Goal: Task Accomplishment & Management: Manage account settings

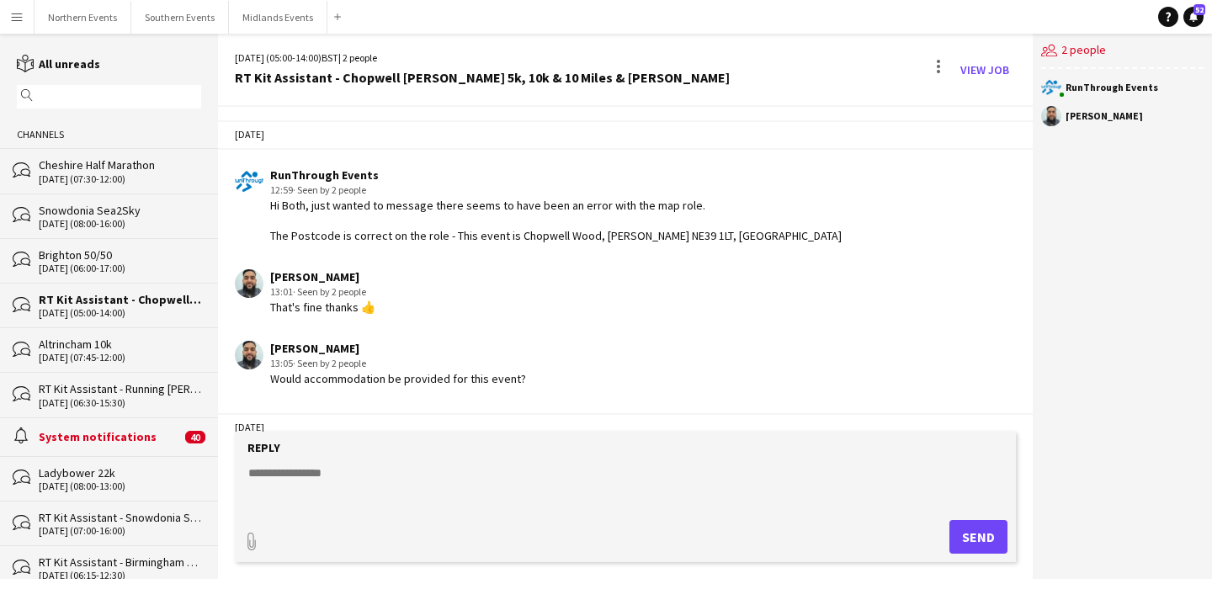
scroll to position [1773, 0]
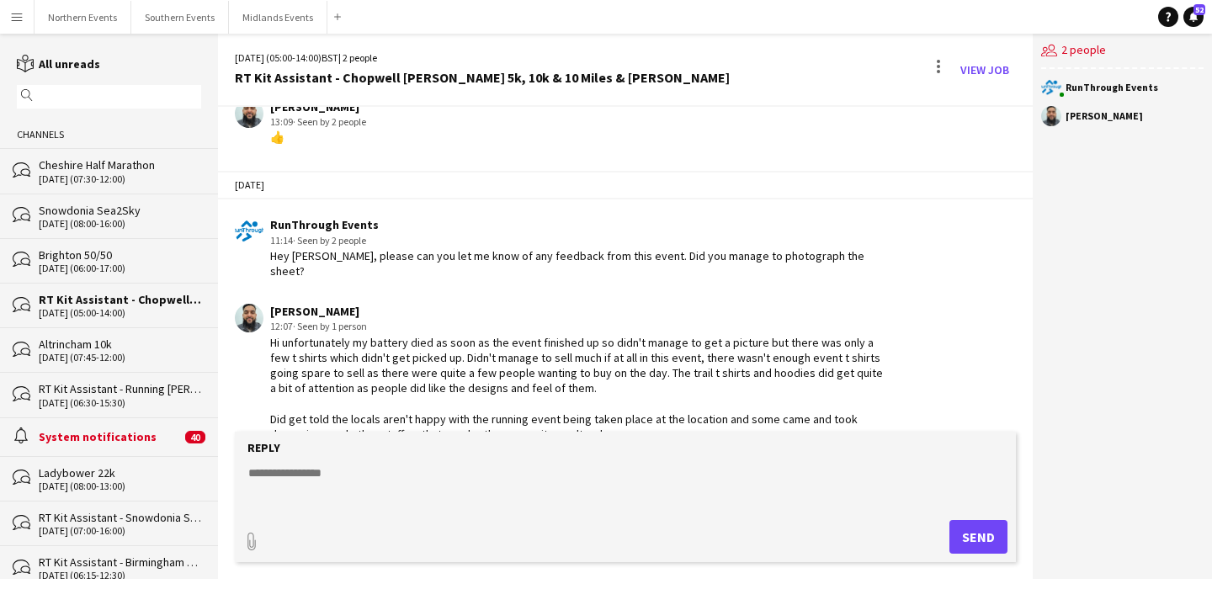
click at [432, 343] on div "Hi unfortunately my battery died as soon as the event finished up so didn't man…" at bounding box center [578, 388] width 617 height 107
drag, startPoint x: 328, startPoint y: 390, endPoint x: 354, endPoint y: 384, distance: 25.9
click at [354, 384] on div "Hi unfortunately my battery died as soon as the event finished up so didn't man…" at bounding box center [578, 388] width 617 height 107
click at [375, 389] on div "Hi unfortunately my battery died as soon as the event finished up so didn't man…" at bounding box center [578, 388] width 617 height 107
click at [544, 465] on textarea at bounding box center [629, 487] width 764 height 44
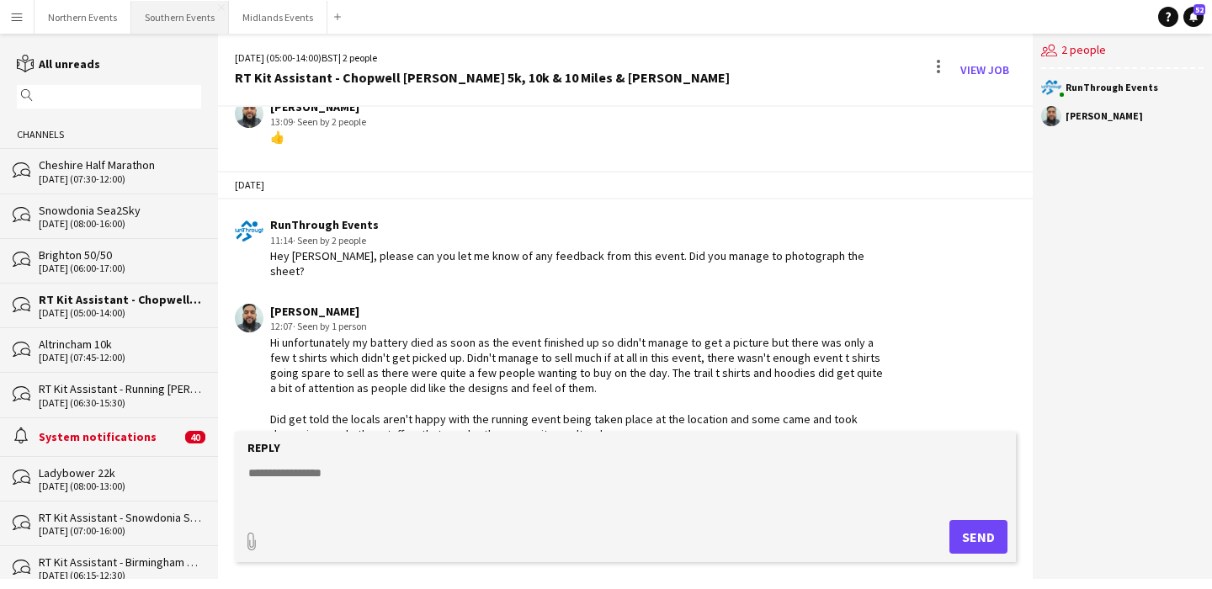
click at [178, 28] on button "Southern Events Close" at bounding box center [180, 17] width 98 height 33
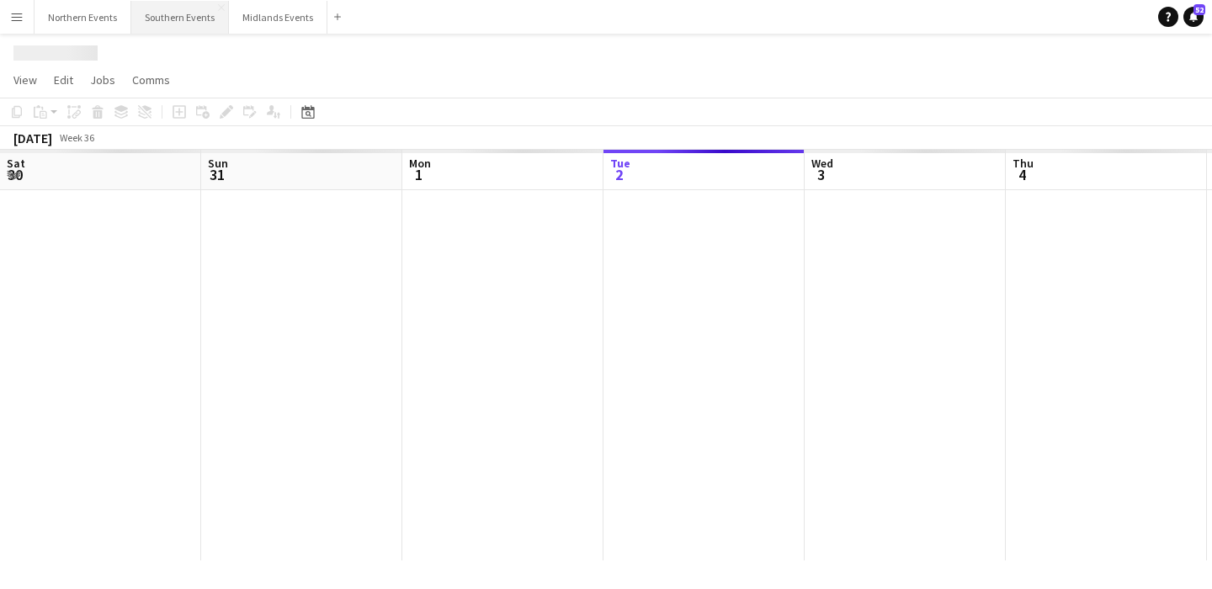
scroll to position [0, 402]
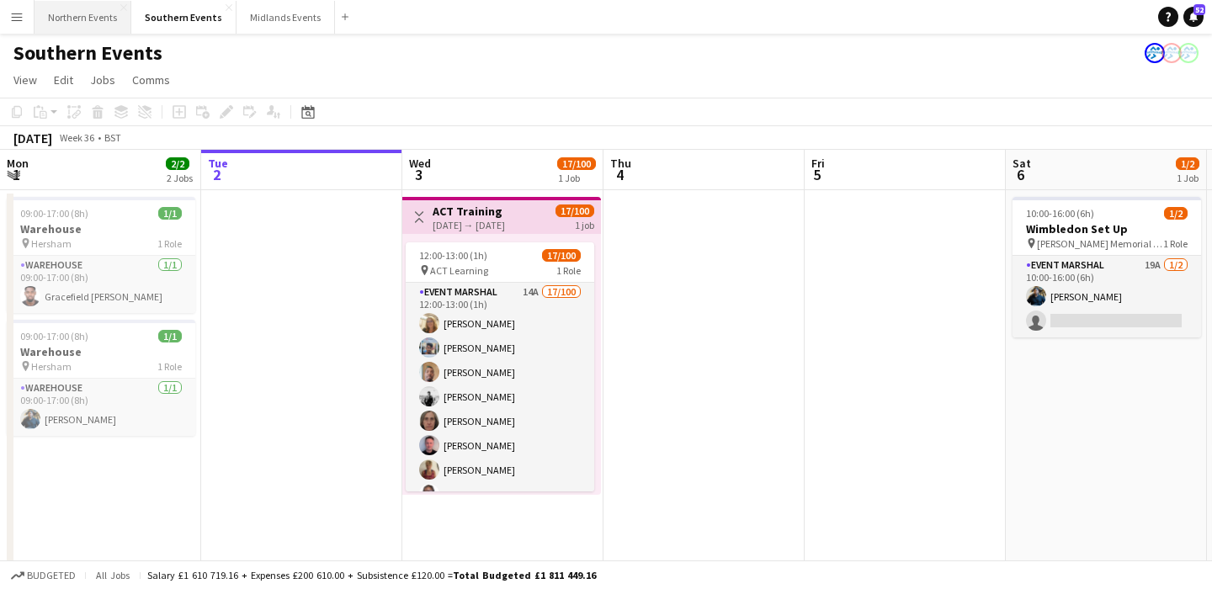
click at [72, 21] on button "Northern Events Close" at bounding box center [83, 17] width 97 height 33
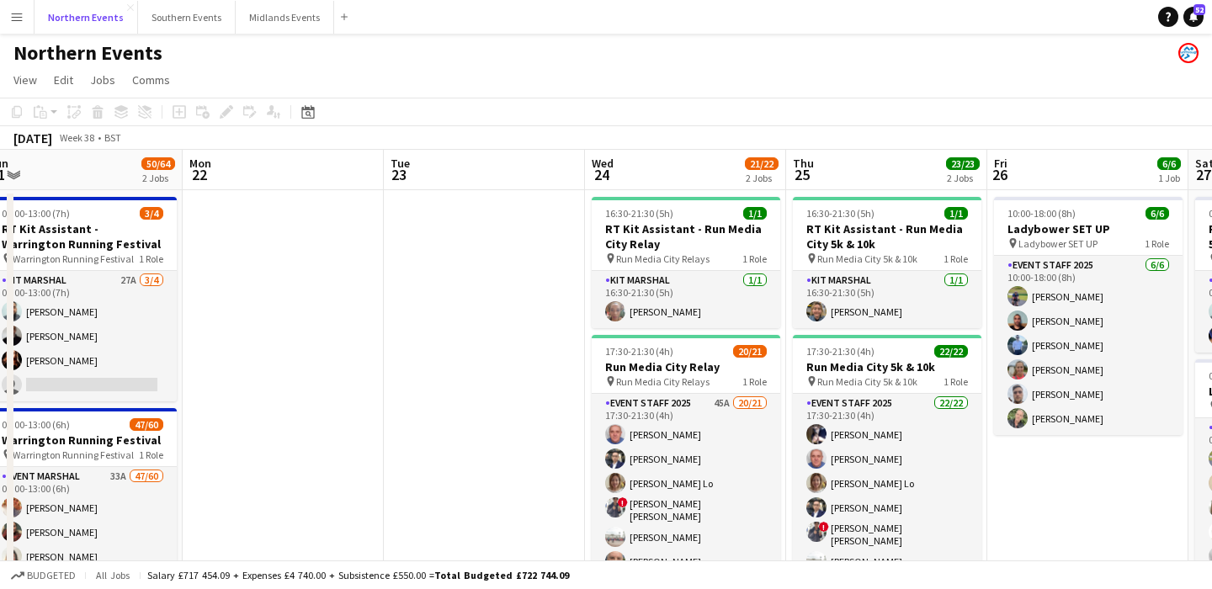
scroll to position [0, 835]
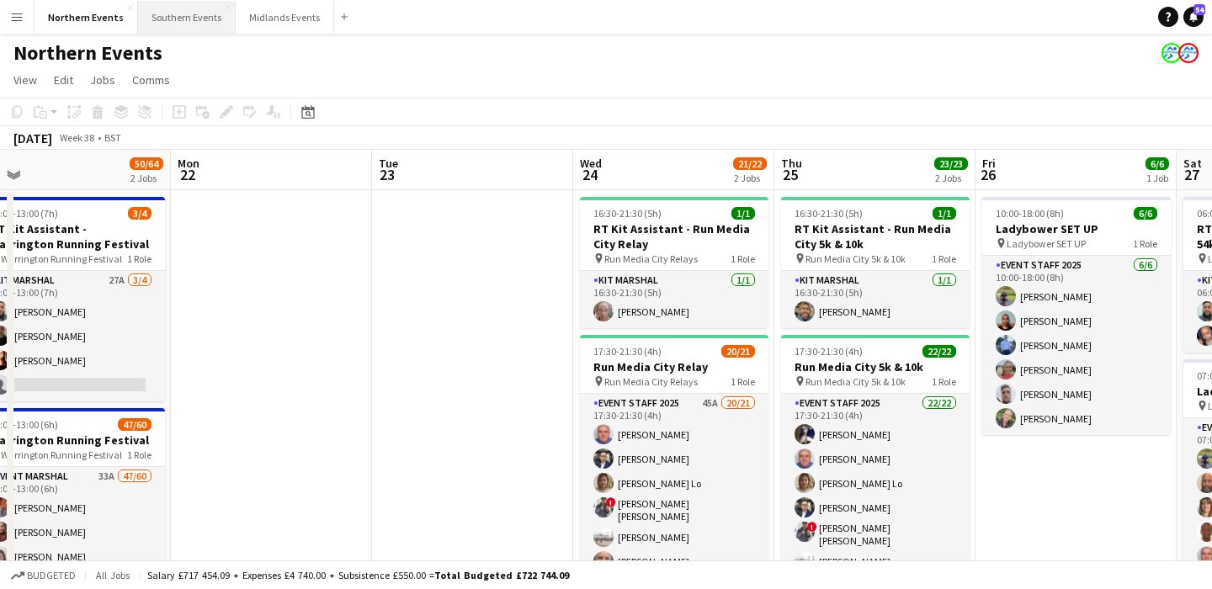
click at [181, 19] on button "Southern Events Close" at bounding box center [187, 17] width 98 height 33
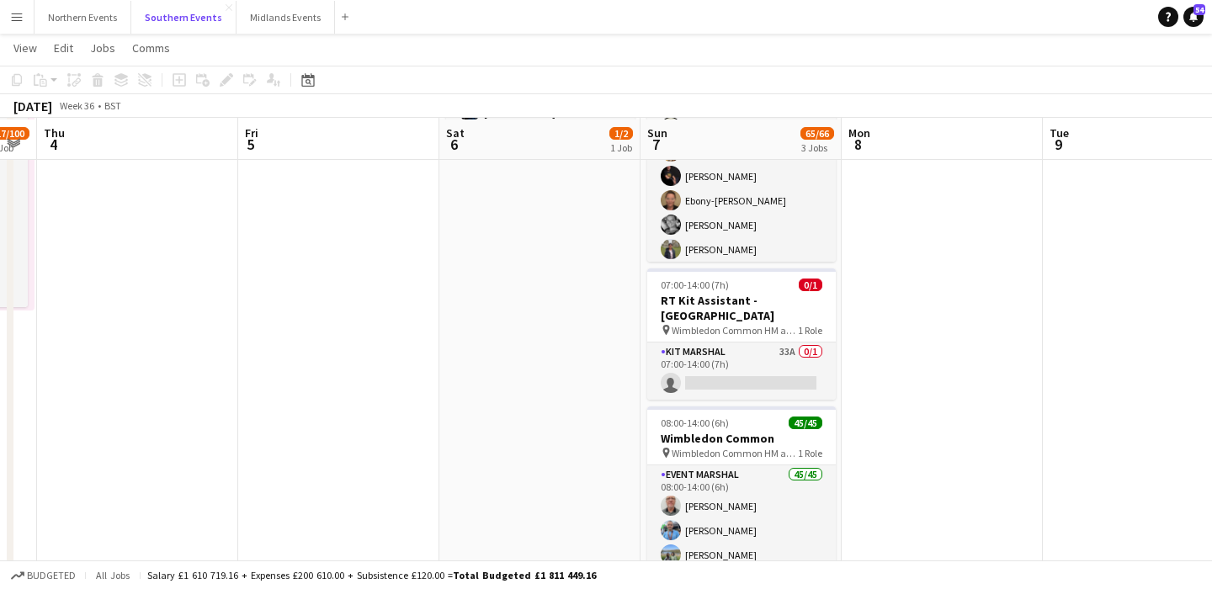
scroll to position [184, 0]
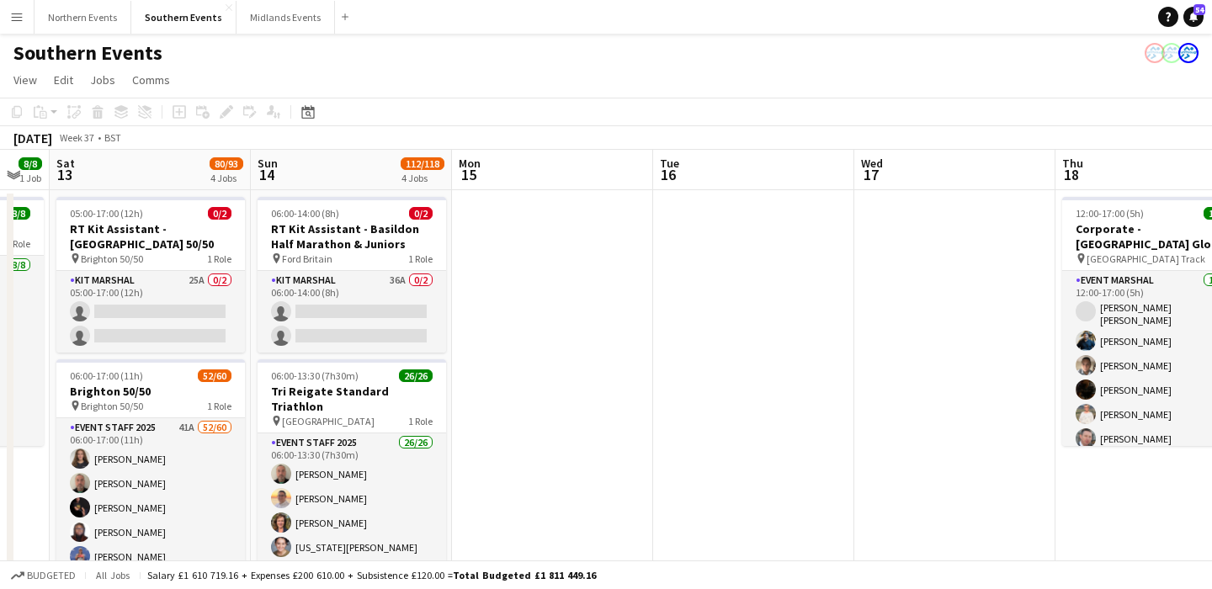
scroll to position [0, 465]
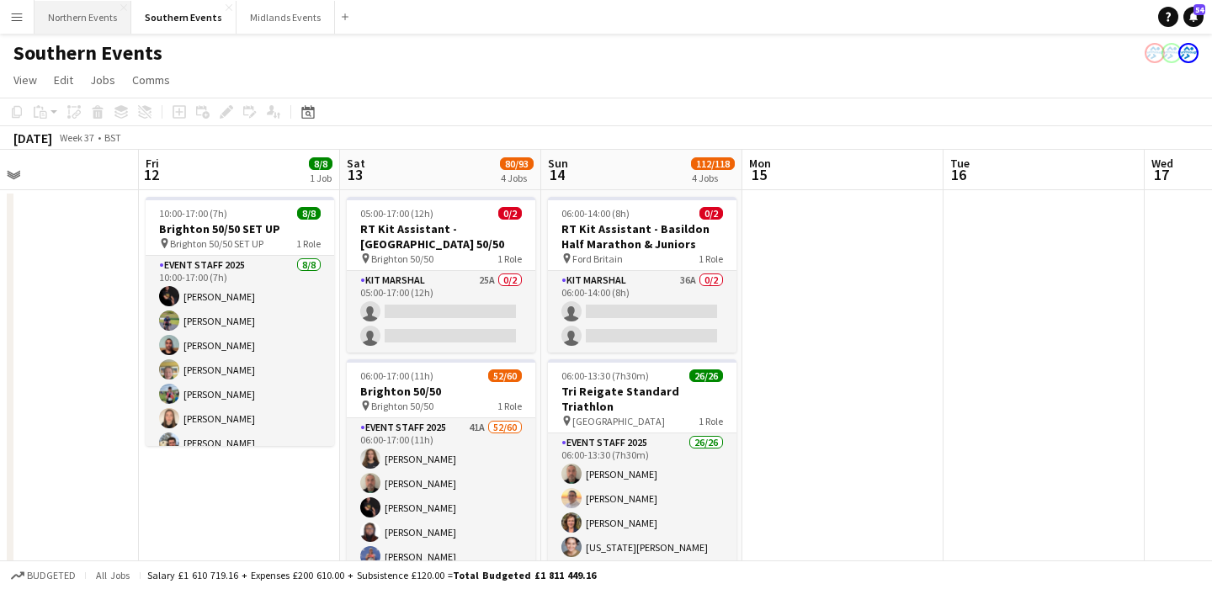
click at [83, 23] on button "Northern Events Close" at bounding box center [83, 17] width 97 height 33
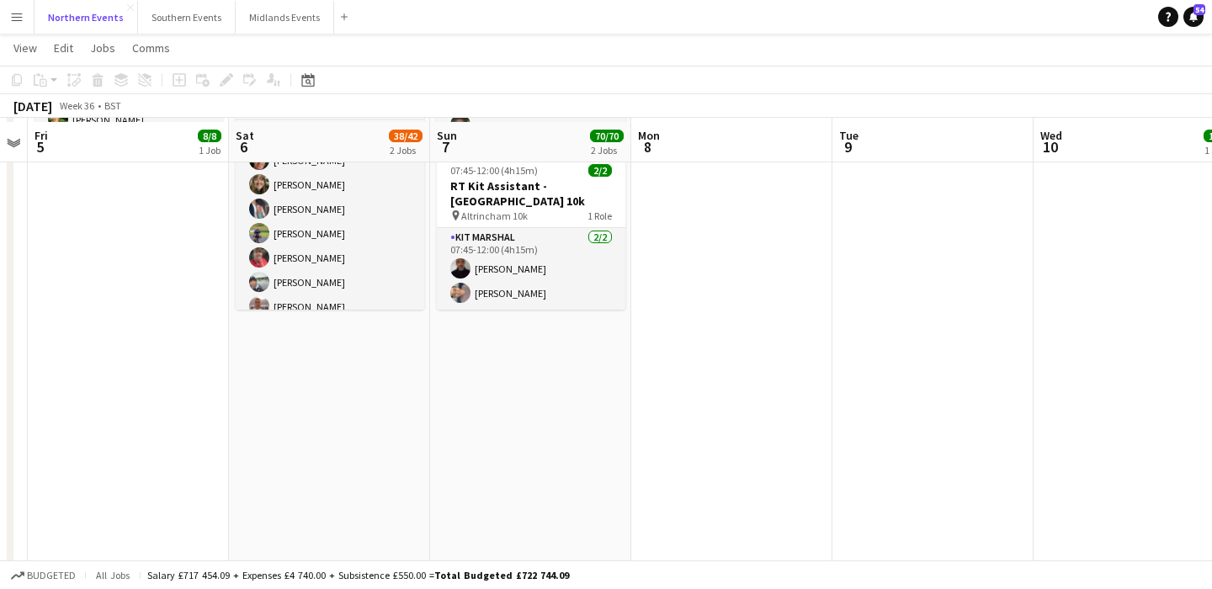
scroll to position [301, 0]
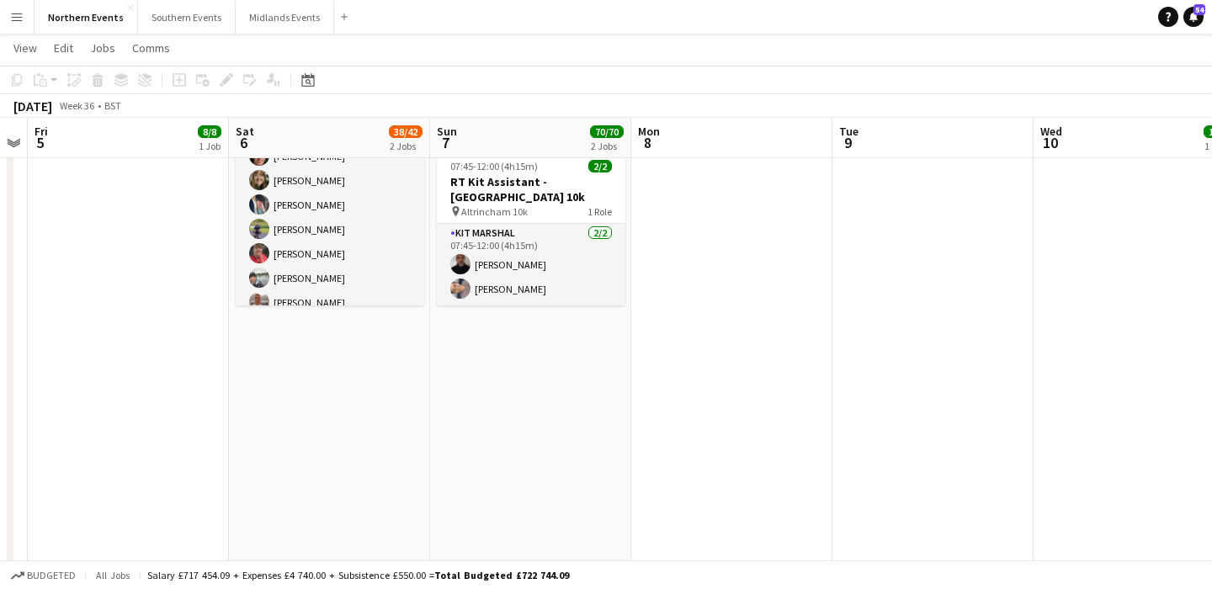
click at [593, 314] on app-date-cell "07:45-12:00 (4h15m) 68/68 Altrincham 10k pin Altrincham 10k 1 Role Events (Even…" at bounding box center [530, 299] width 201 height 824
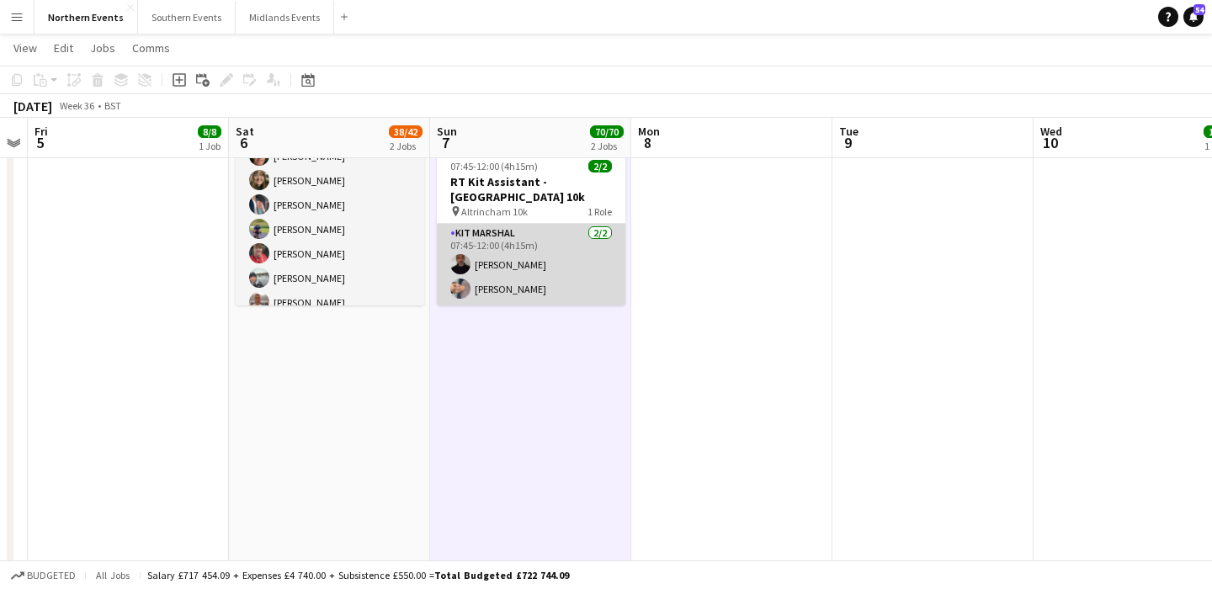
click at [577, 270] on app-card-role "Kit Marshal 2/2 07:45-12:00 (4h15m) Raymond Bell Yin Qi Gan" at bounding box center [531, 265] width 189 height 82
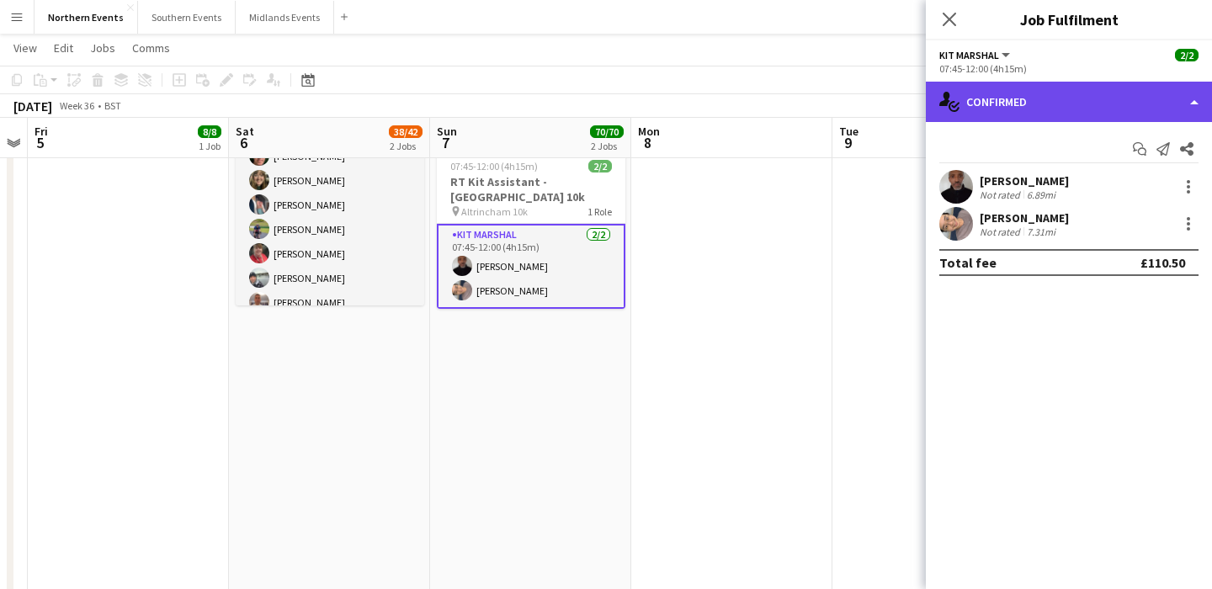
click at [1075, 104] on div "single-neutral-actions-check-2 Confirmed" at bounding box center [1069, 102] width 286 height 40
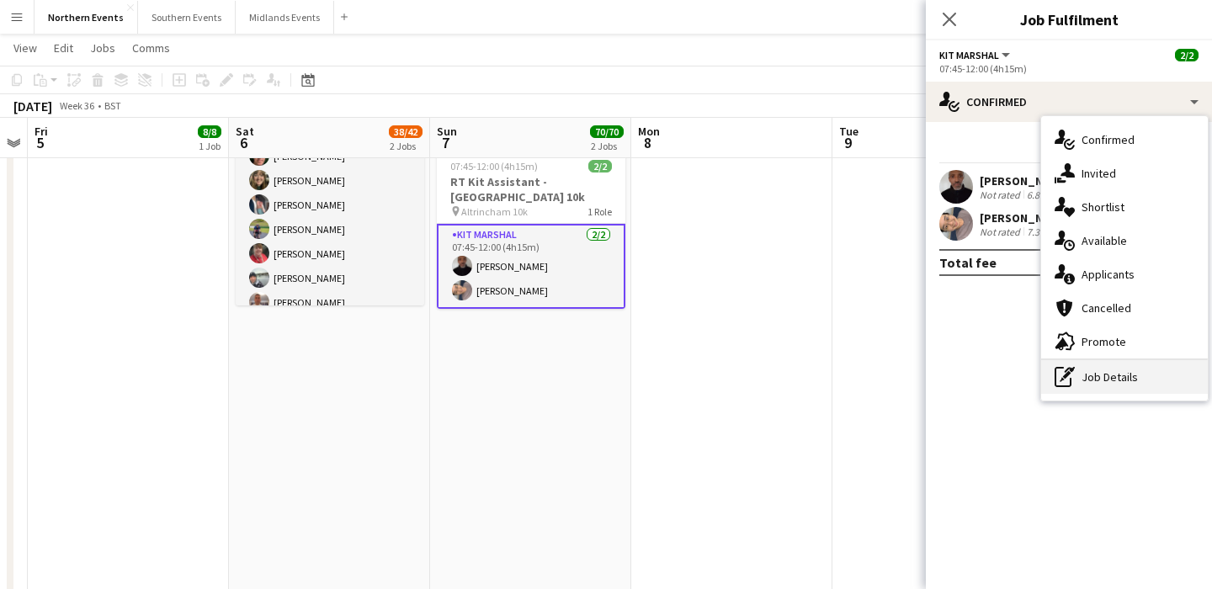
click at [1103, 386] on div "pen-write Job Details" at bounding box center [1124, 377] width 167 height 34
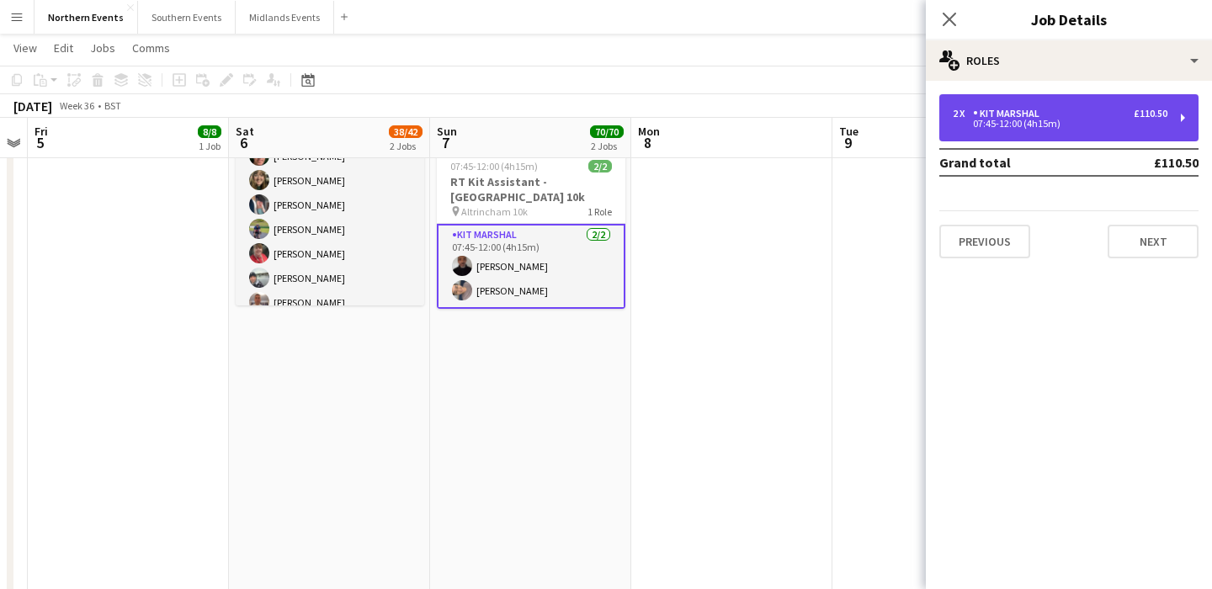
click at [1045, 120] on div "07:45-12:00 (4h15m)" at bounding box center [1060, 124] width 215 height 8
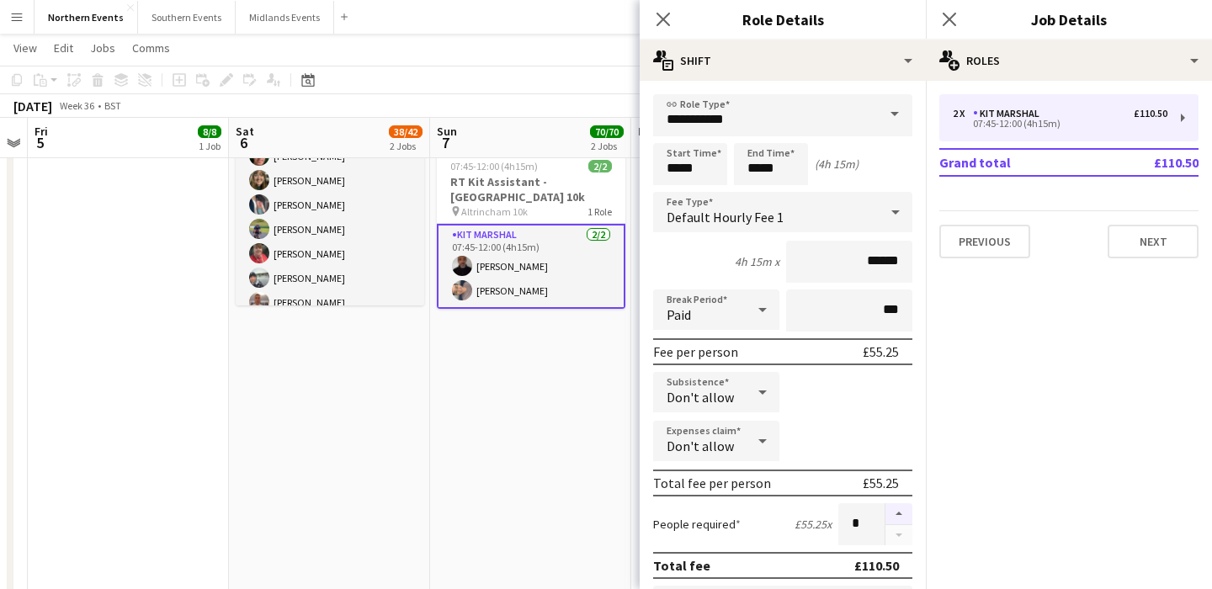
click at [902, 508] on button "button" at bounding box center [899, 514] width 27 height 22
type input "*"
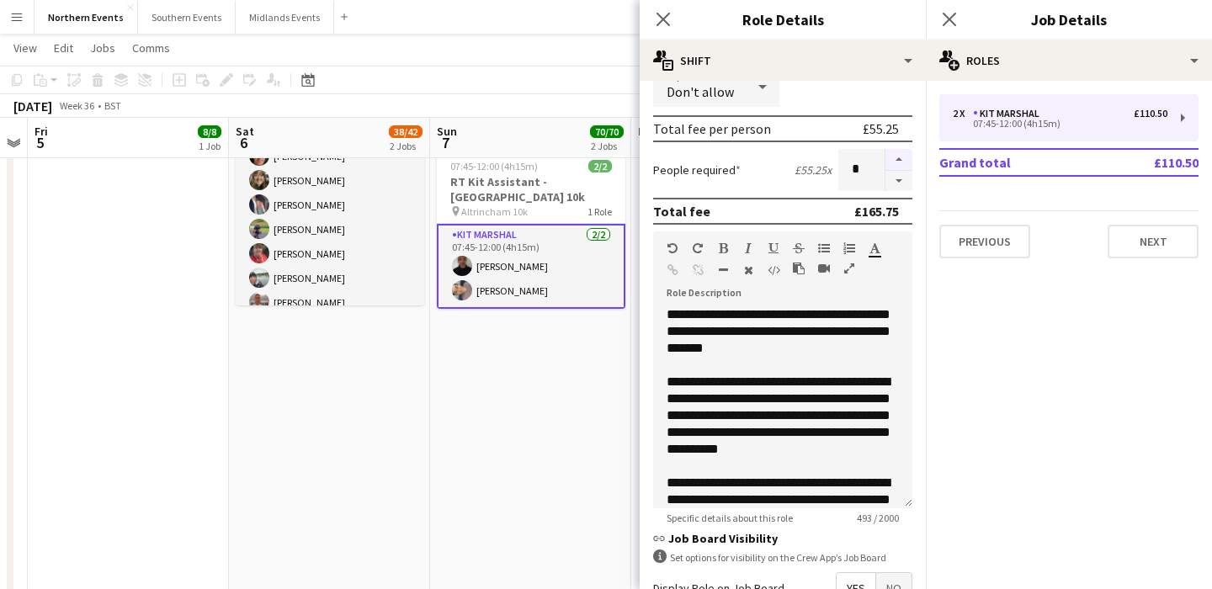
scroll to position [551, 0]
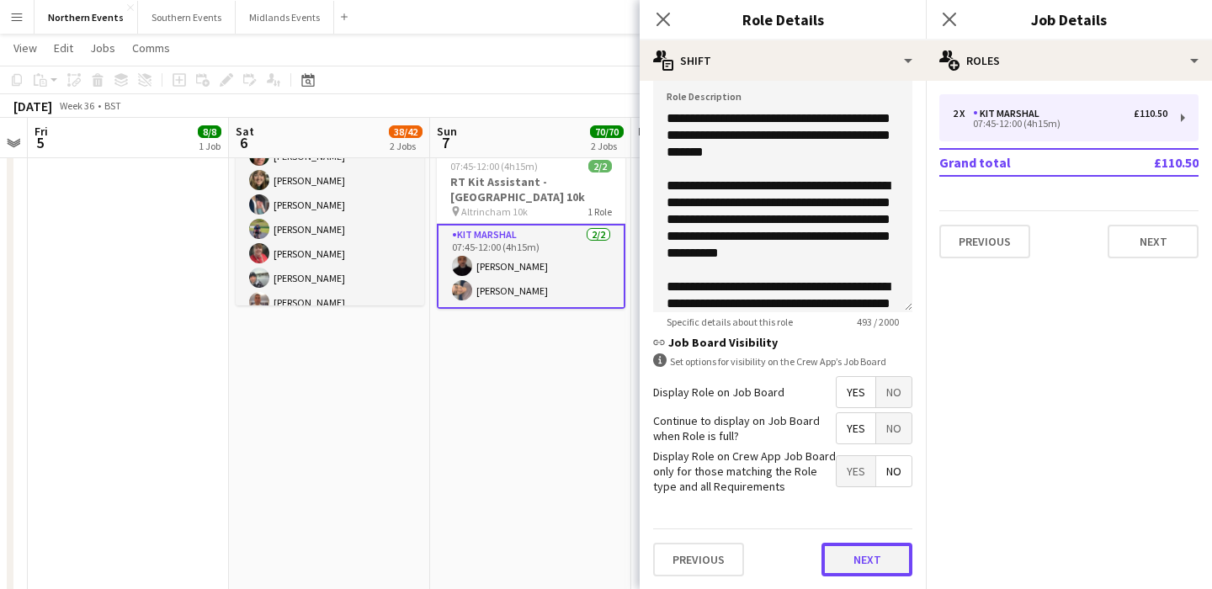
click at [865, 554] on button "Next" at bounding box center [867, 560] width 91 height 34
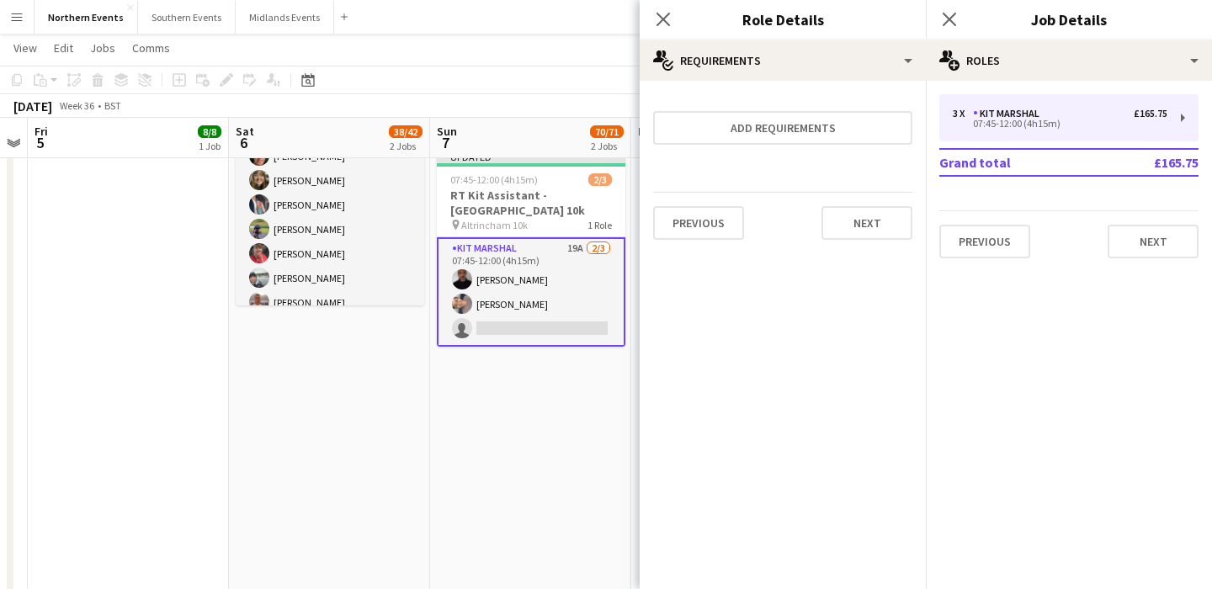
scroll to position [0, 0]
click at [874, 223] on button "Next" at bounding box center [867, 223] width 91 height 34
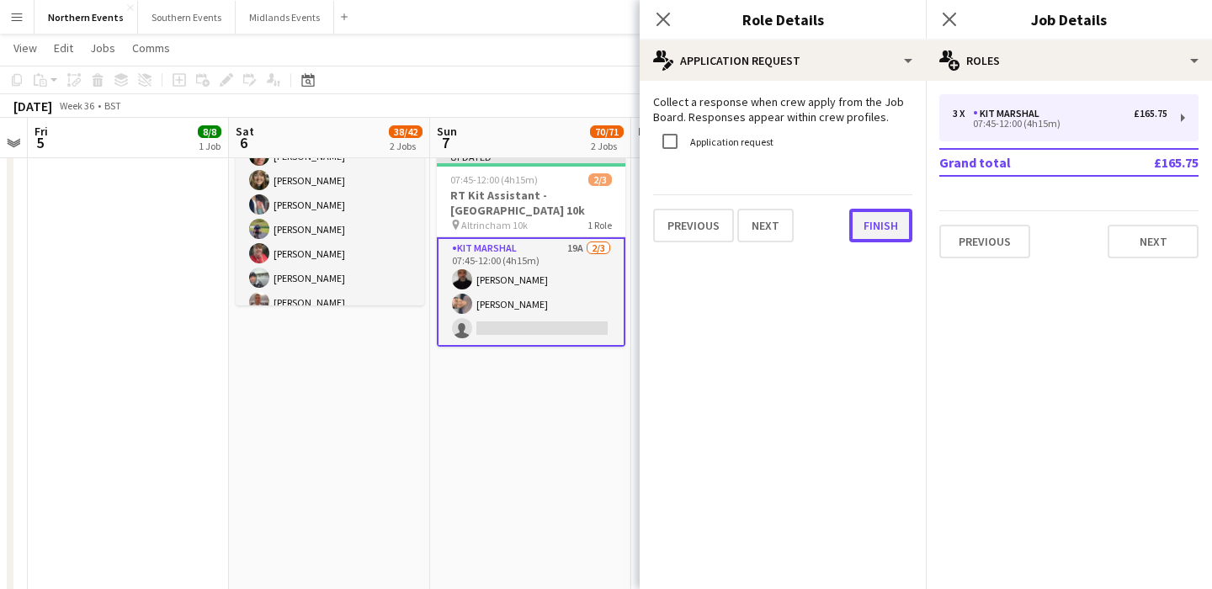
click at [876, 228] on button "Finish" at bounding box center [880, 226] width 63 height 34
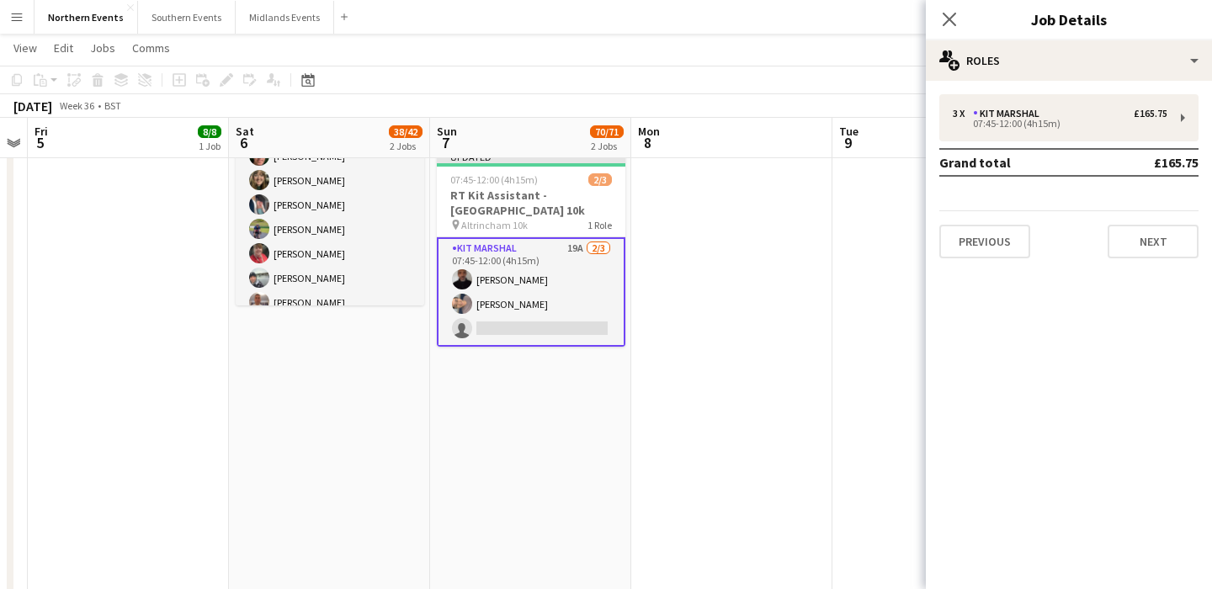
click at [712, 354] on app-date-cell at bounding box center [731, 299] width 201 height 824
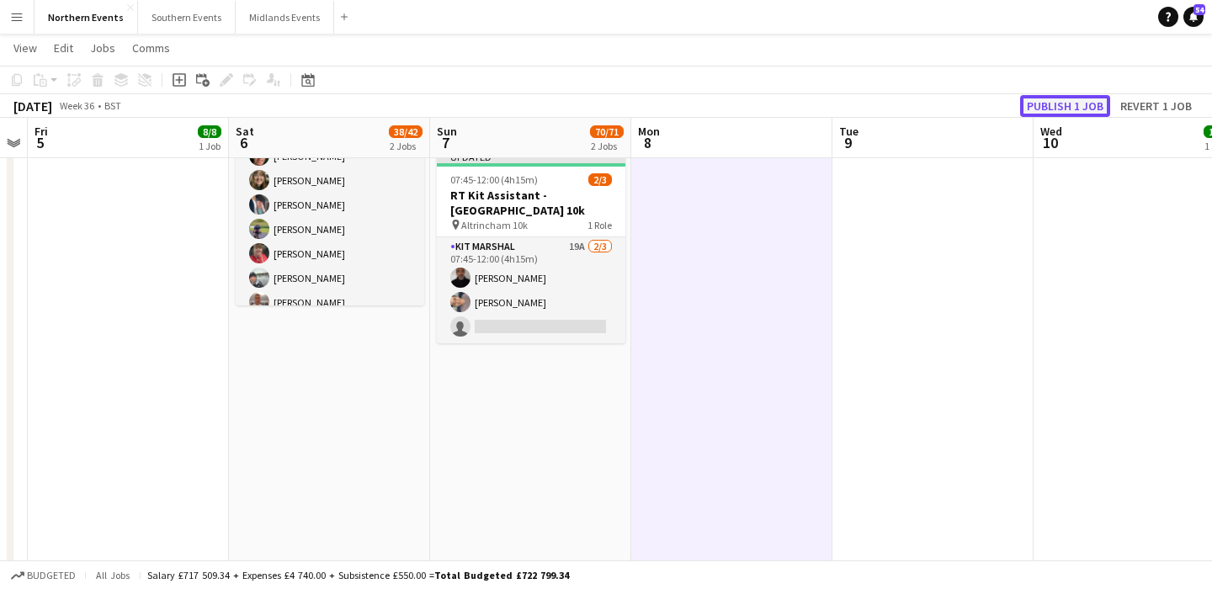
click at [1045, 102] on button "Publish 1 job" at bounding box center [1065, 106] width 90 height 22
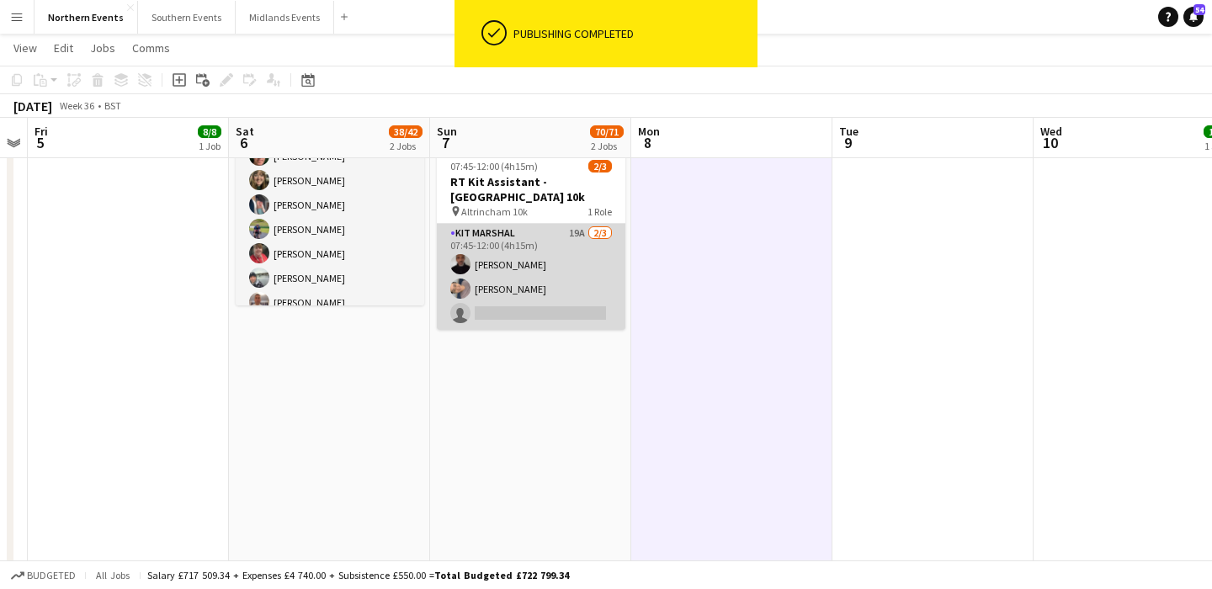
click at [562, 280] on app-card-role "Kit Marshal 19A 2/3 07:45-12:00 (4h15m) Raymond Bell Yin Qi Gan single-neutral-…" at bounding box center [531, 277] width 189 height 106
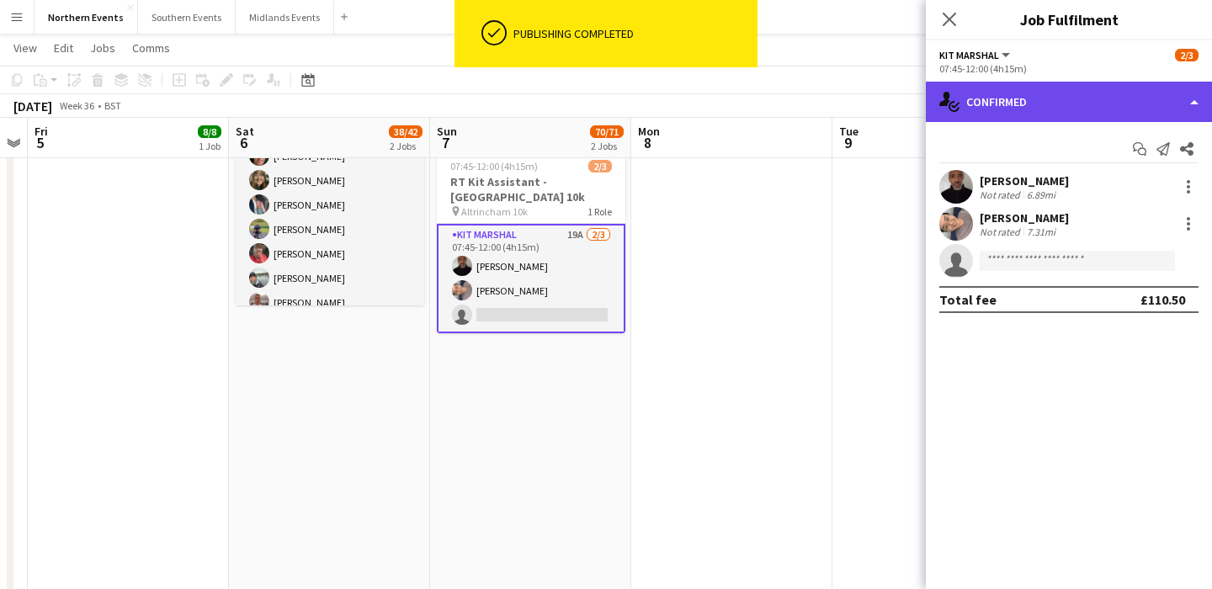
click at [1040, 98] on div "single-neutral-actions-check-2 Confirmed" at bounding box center [1069, 102] width 286 height 40
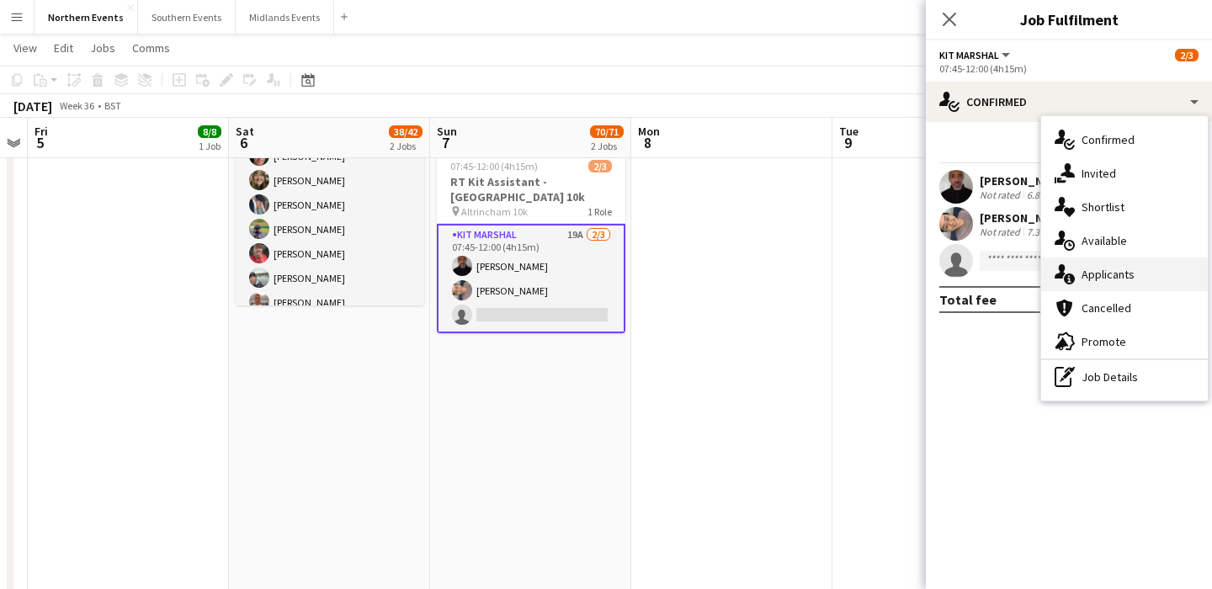
click at [1126, 275] on span "Applicants" at bounding box center [1108, 274] width 53 height 15
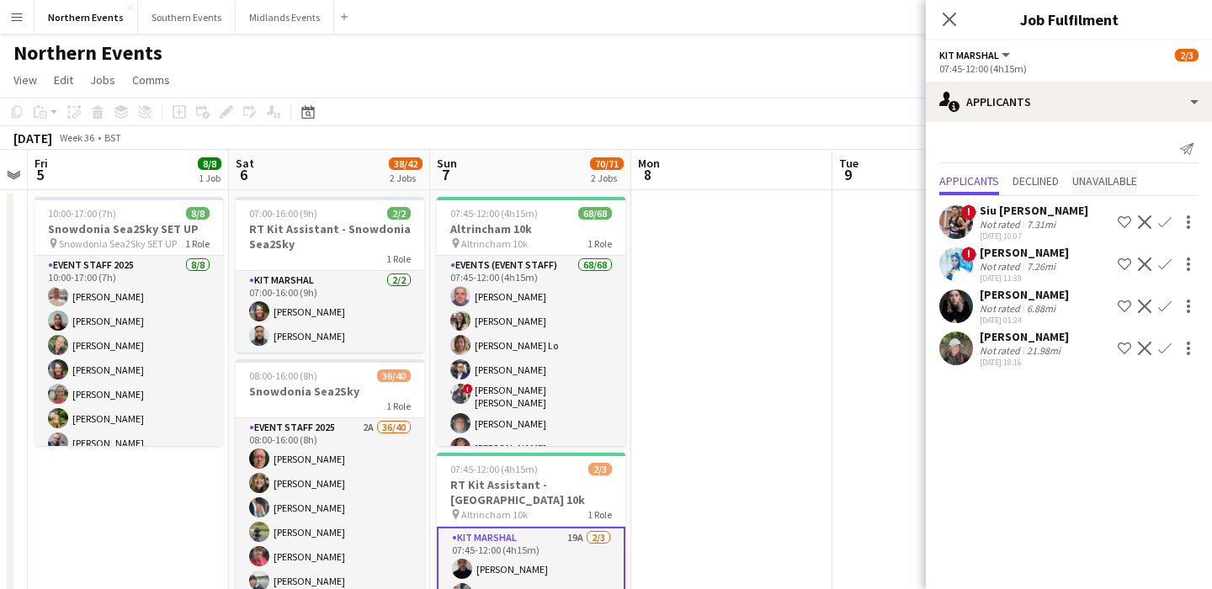
click at [1105, 178] on span "Unavailable" at bounding box center [1105, 181] width 65 height 12
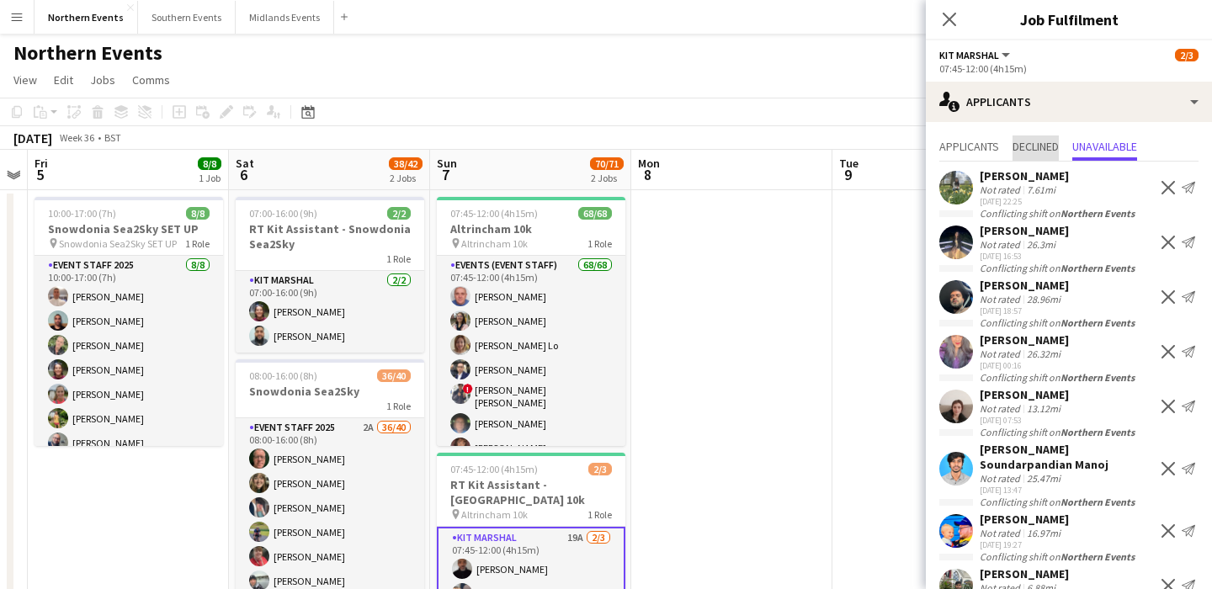
click at [1026, 142] on span "Declined" at bounding box center [1036, 147] width 46 height 12
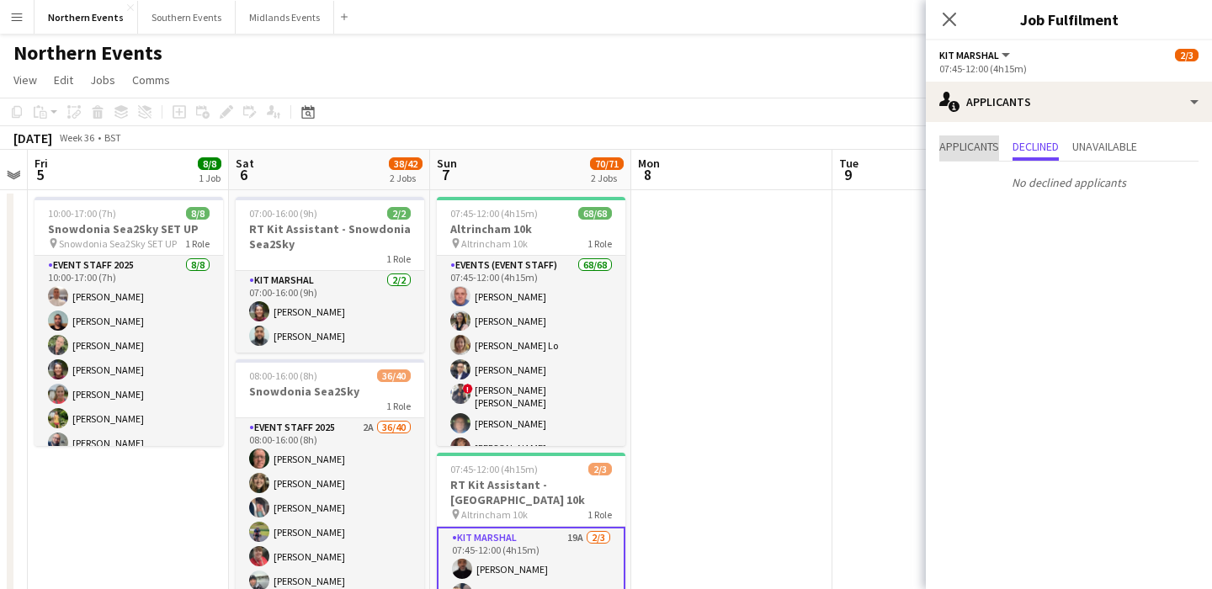
click at [970, 152] on span "Applicants" at bounding box center [970, 147] width 60 height 12
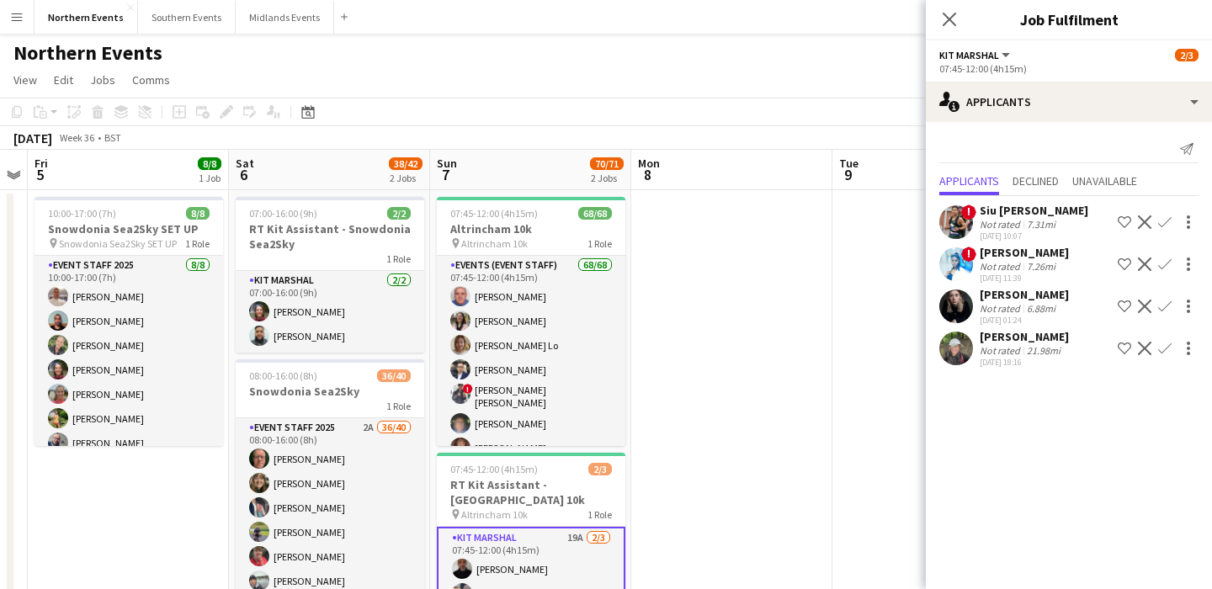
click at [950, 315] on app-user-avatar at bounding box center [957, 307] width 34 height 34
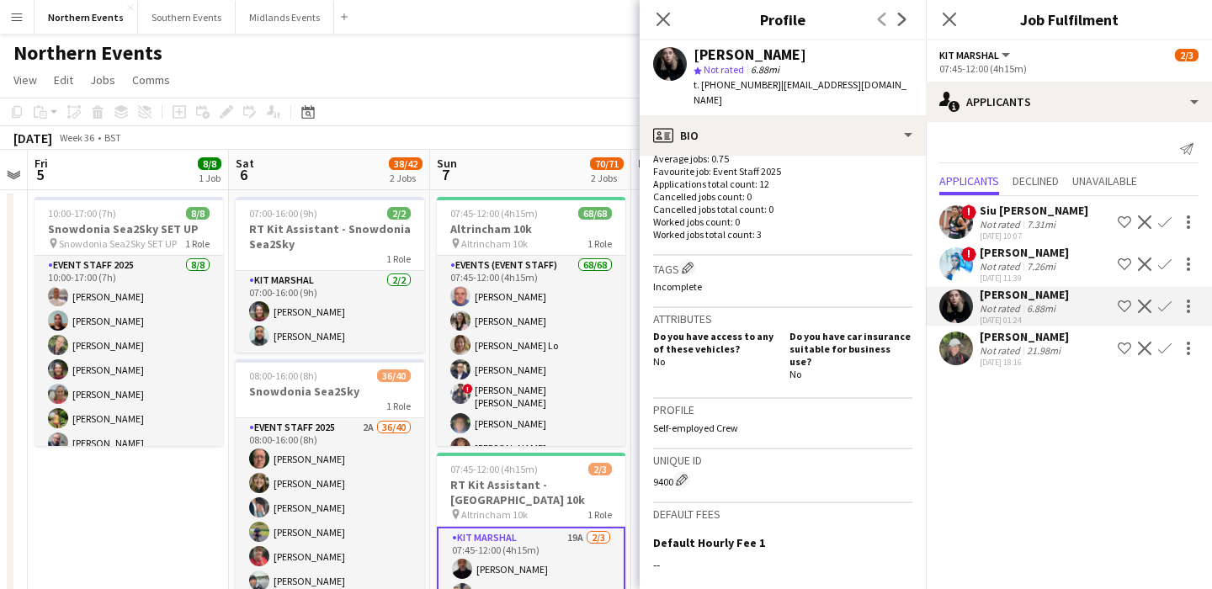
scroll to position [444, 0]
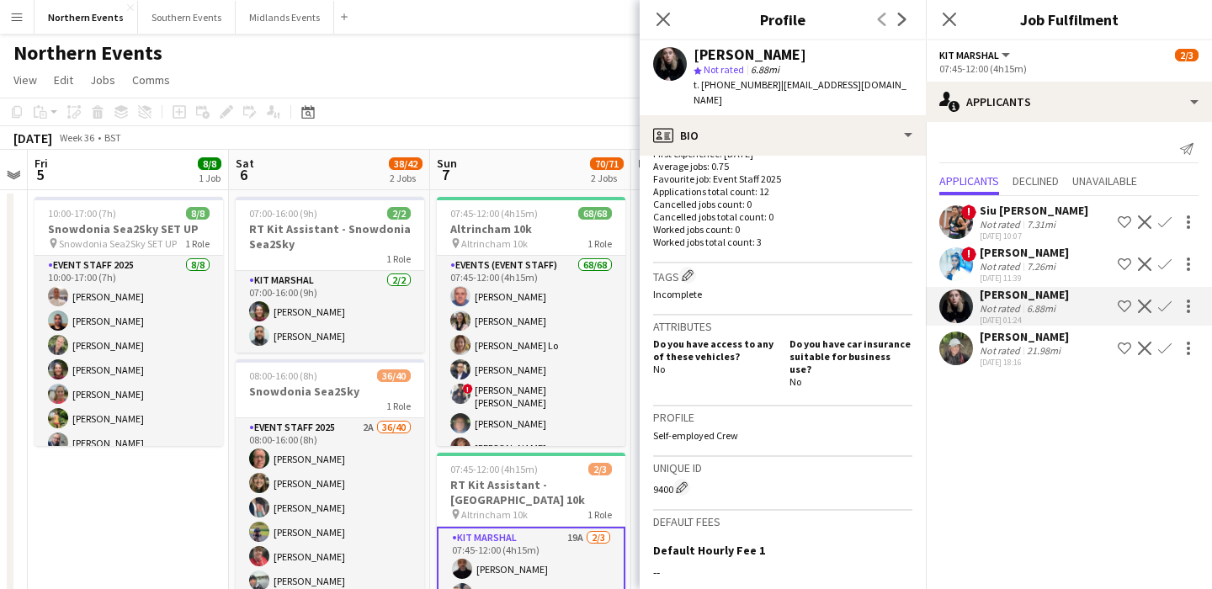
click at [996, 347] on div "Not rated" at bounding box center [1002, 350] width 44 height 13
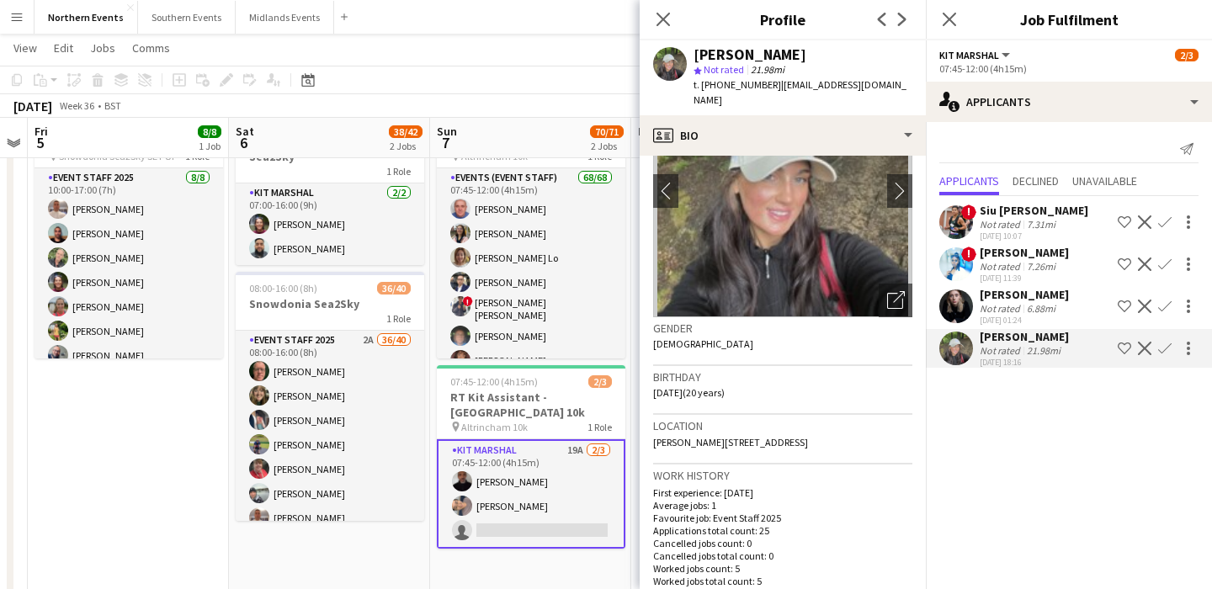
scroll to position [93, 0]
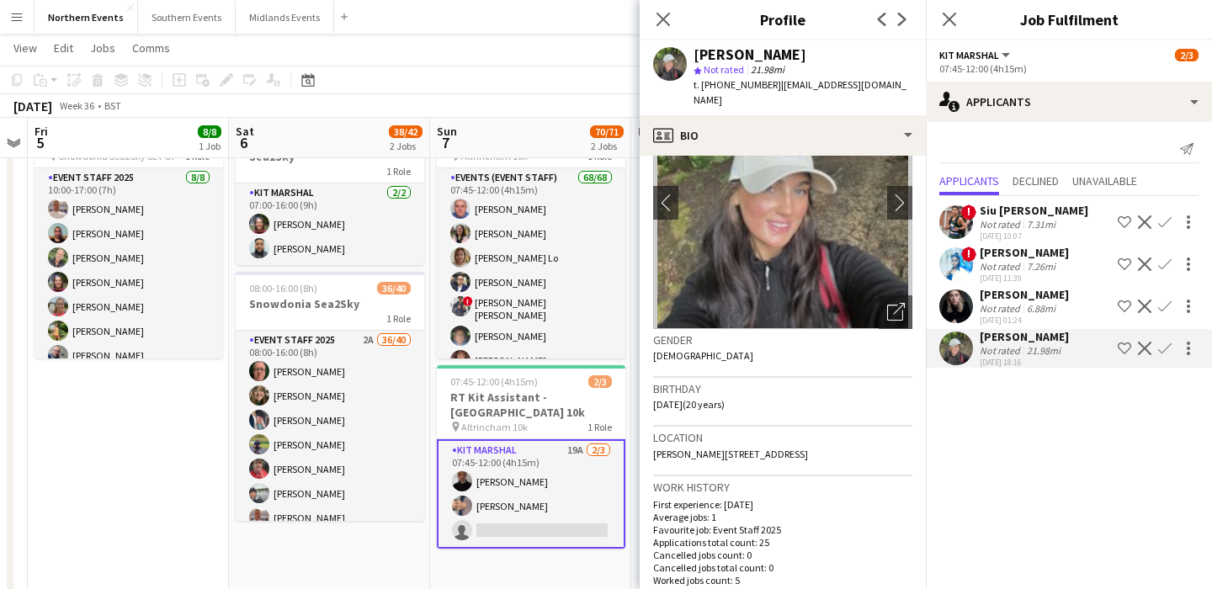
click at [1009, 304] on div "Not rated" at bounding box center [1002, 308] width 44 height 13
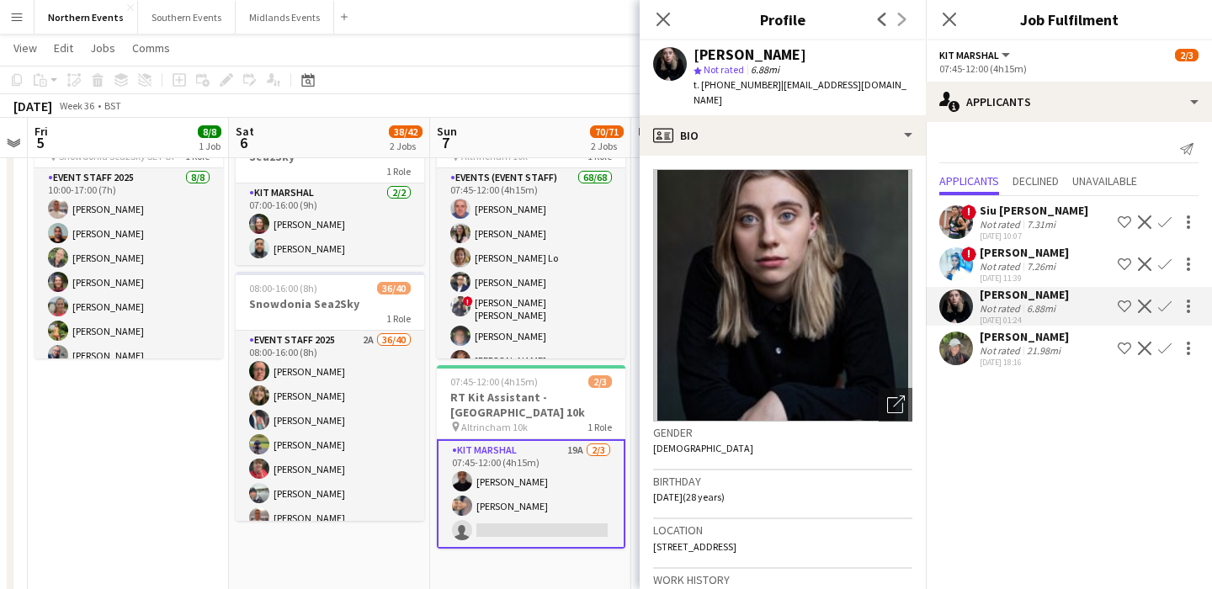
click at [1017, 344] on div "Not rated" at bounding box center [1002, 350] width 44 height 13
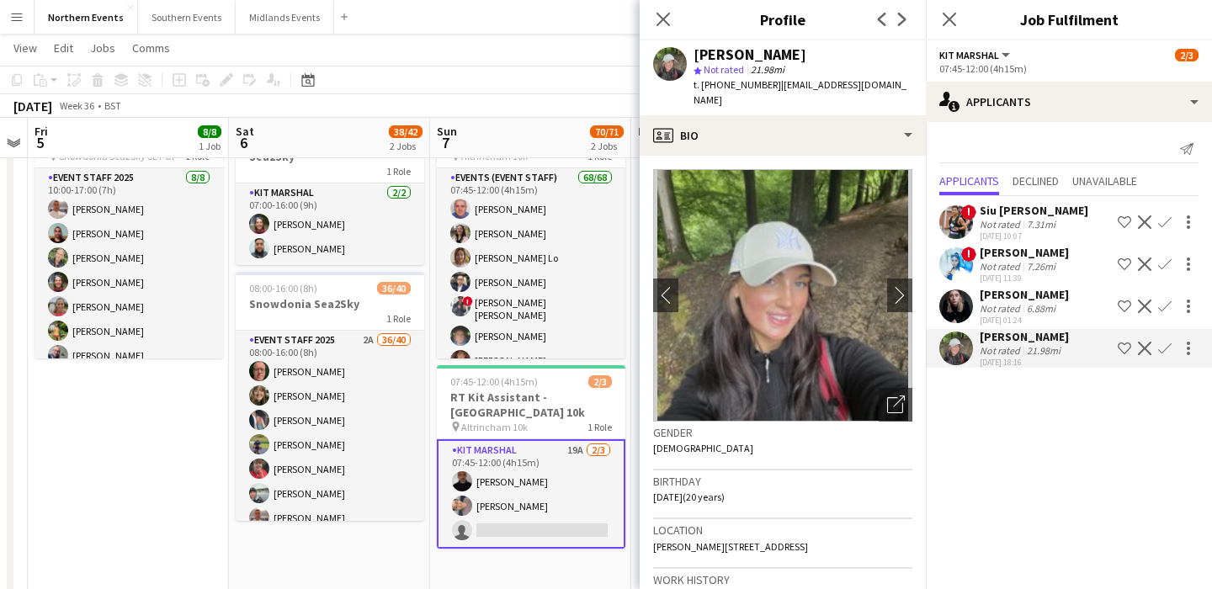
click at [1066, 307] on div "Not rated 6.88mi" at bounding box center [1024, 308] width 89 height 13
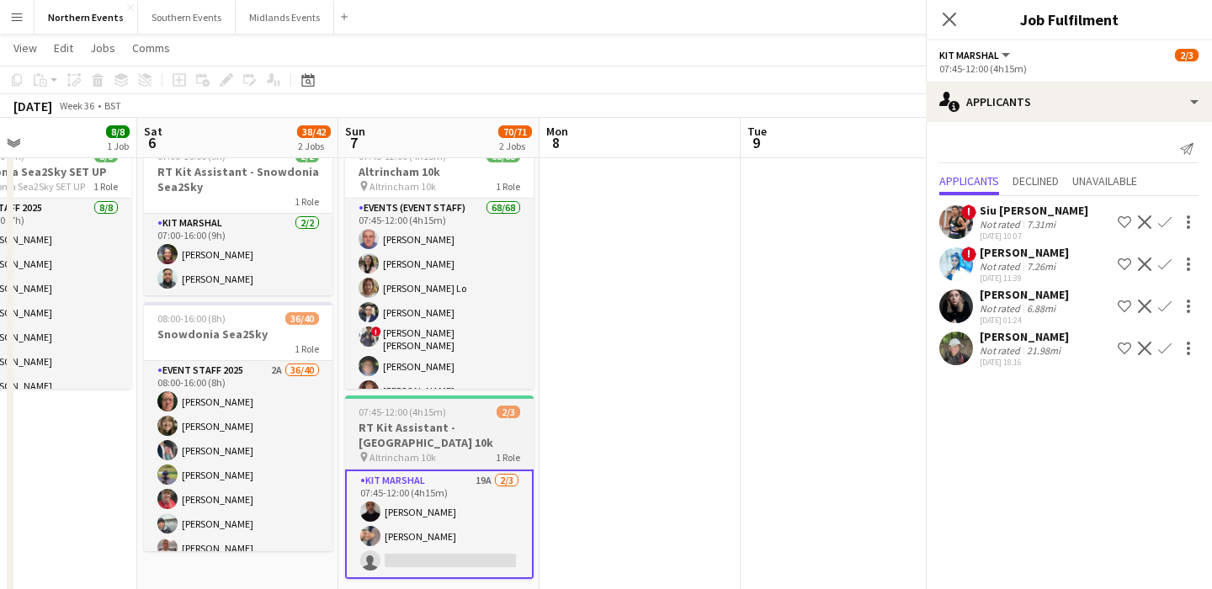
scroll to position [42, 0]
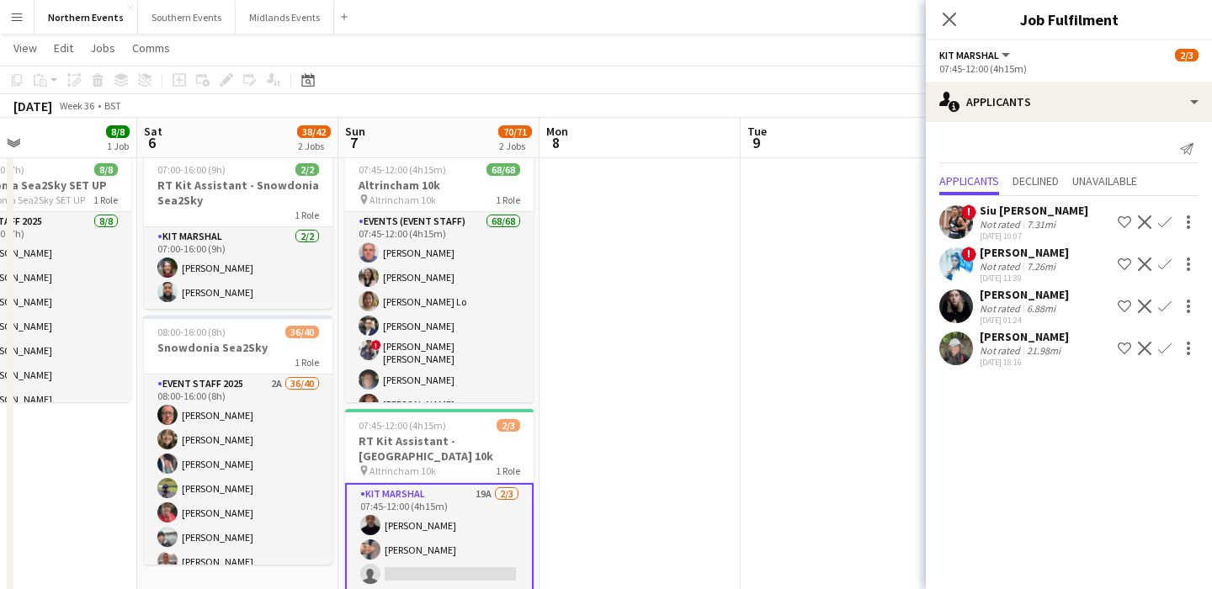
click at [1164, 304] on app-icon "Confirm" at bounding box center [1164, 306] width 13 height 13
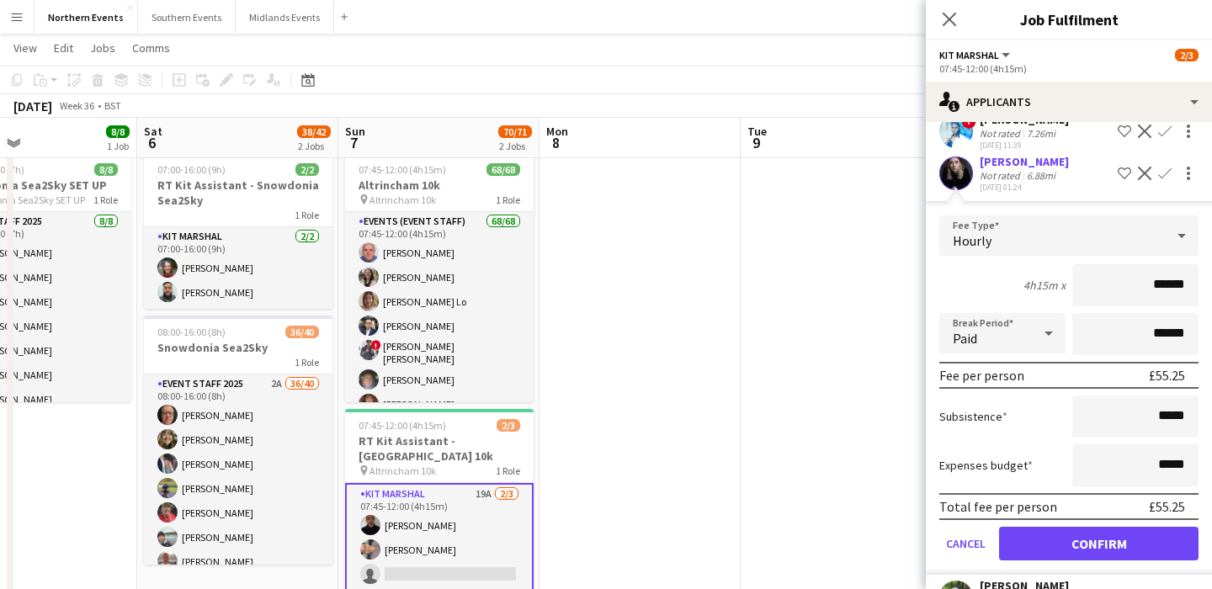
scroll to position [144, 0]
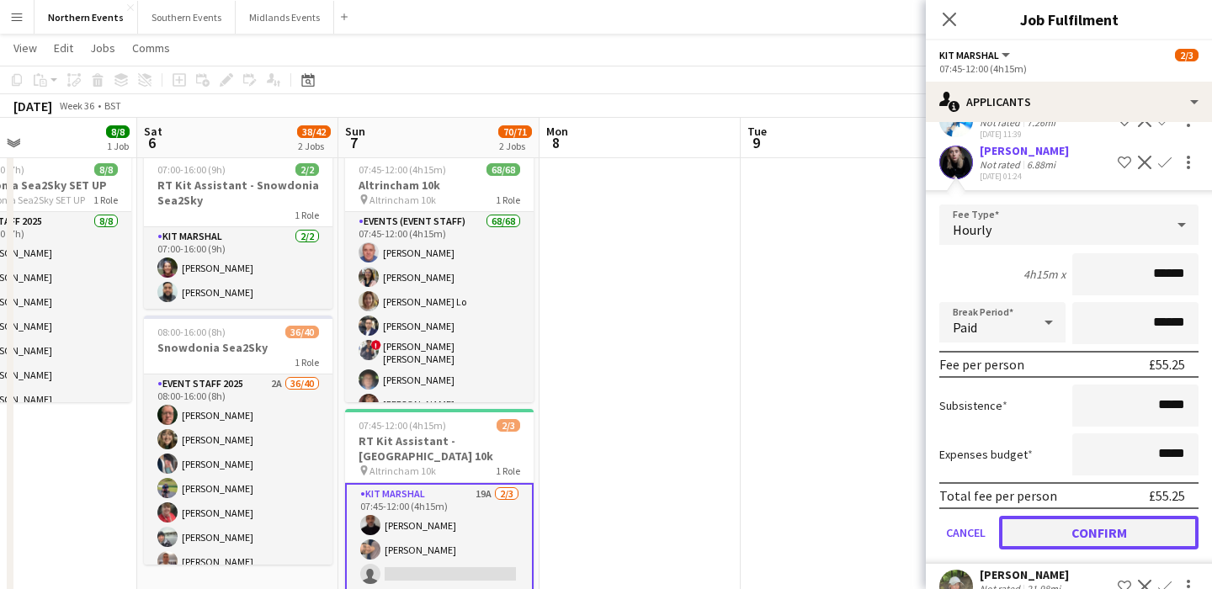
click at [1071, 533] on button "Confirm" at bounding box center [1099, 533] width 200 height 34
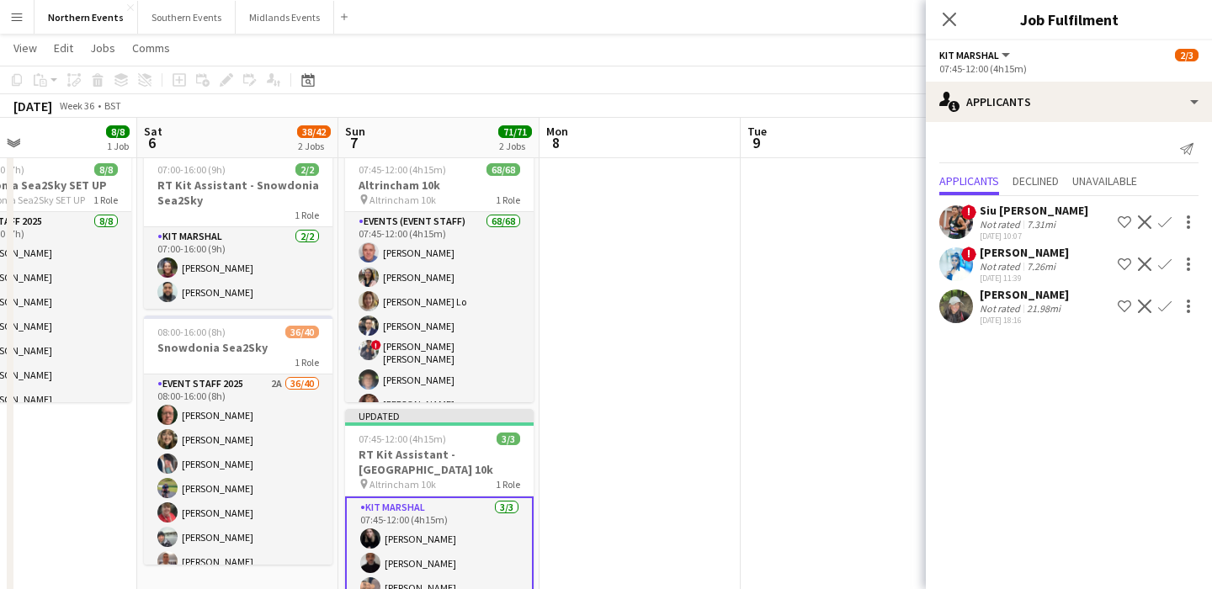
click at [793, 205] on app-date-cell at bounding box center [841, 558] width 201 height 824
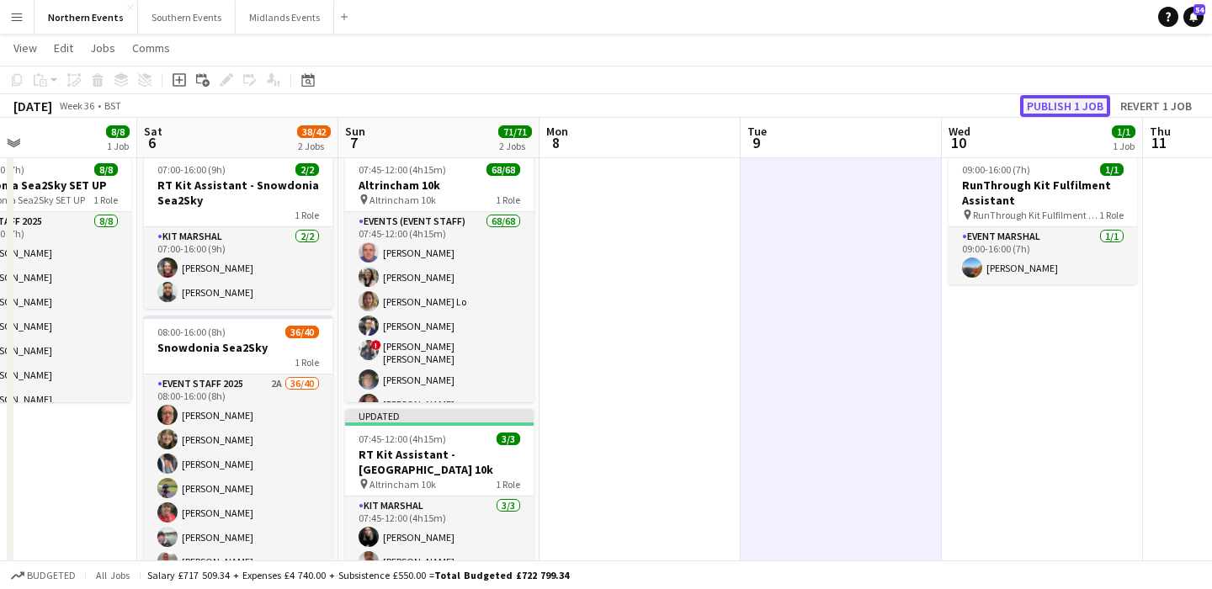
click at [1057, 108] on button "Publish 1 job" at bounding box center [1065, 106] width 90 height 22
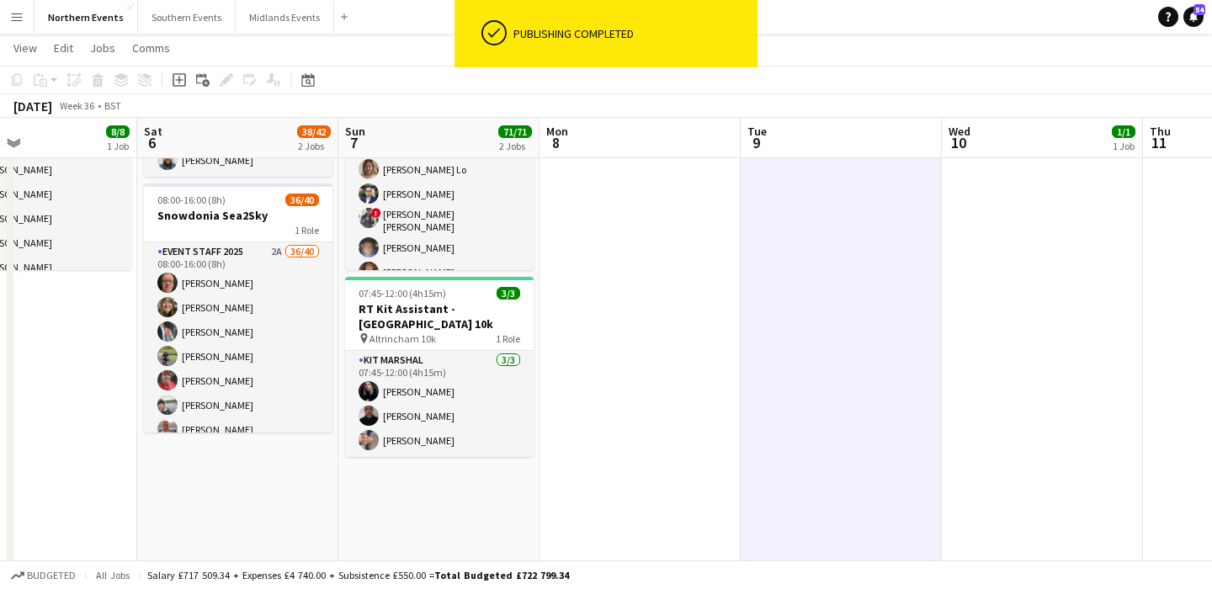
scroll to position [173, 0]
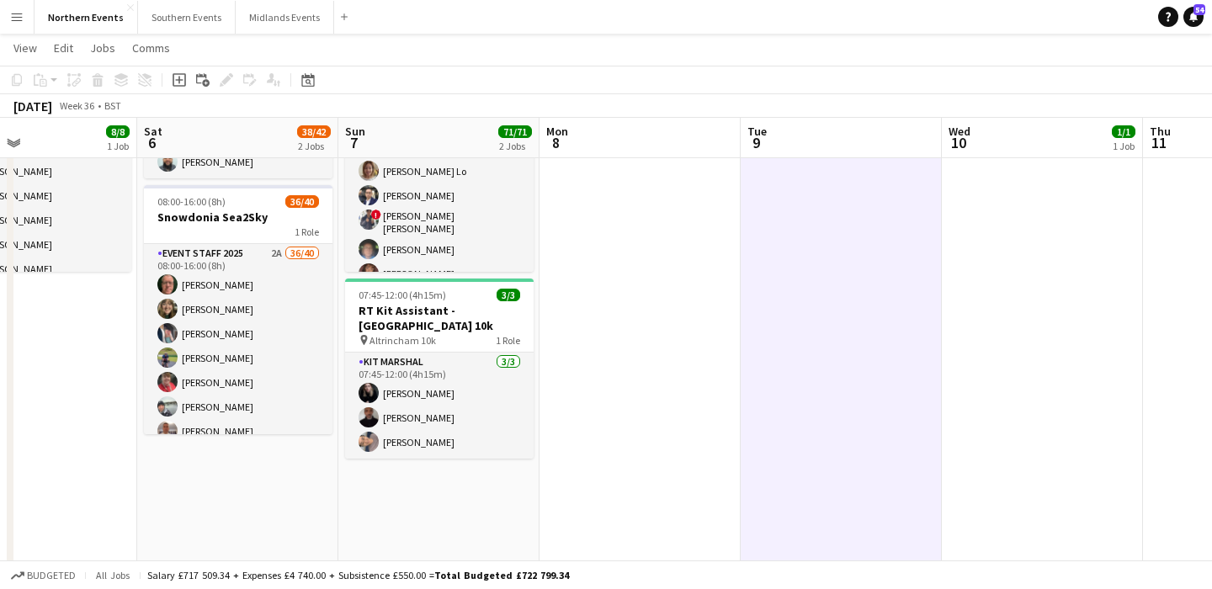
click at [10, 20] on app-icon "Menu" at bounding box center [16, 16] width 13 height 13
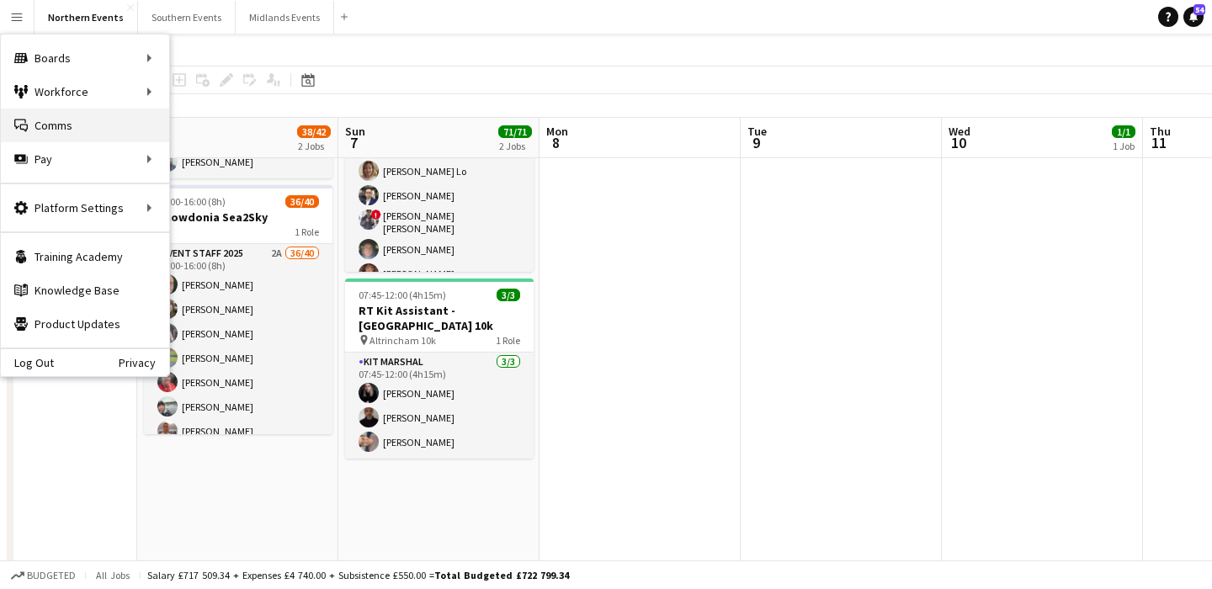
click at [56, 140] on link "Comms Comms" at bounding box center [85, 126] width 168 height 34
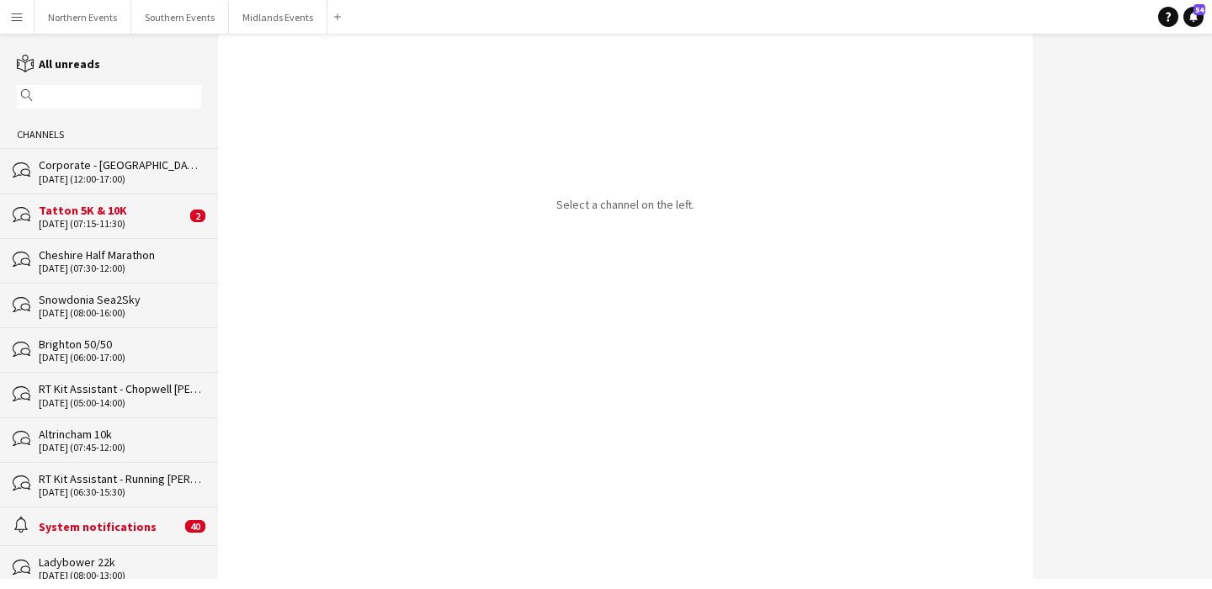
click at [77, 97] on input "text" at bounding box center [117, 96] width 160 height 15
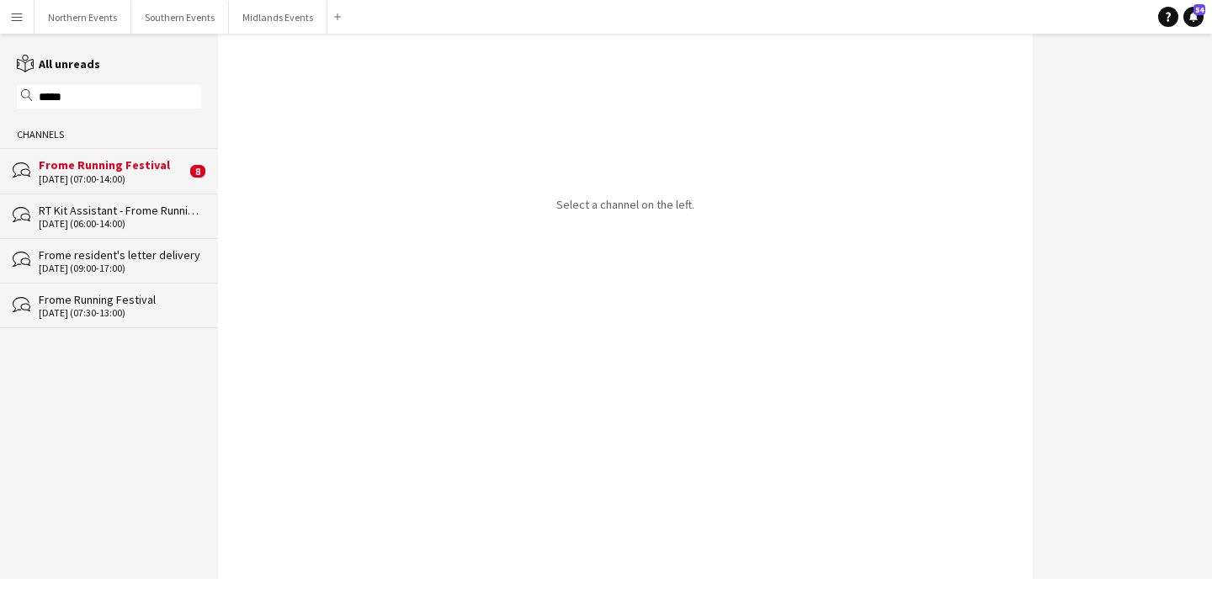
type input "*****"
click at [113, 206] on div "RT Kit Assistant - Frome Running Festival" at bounding box center [120, 210] width 162 height 15
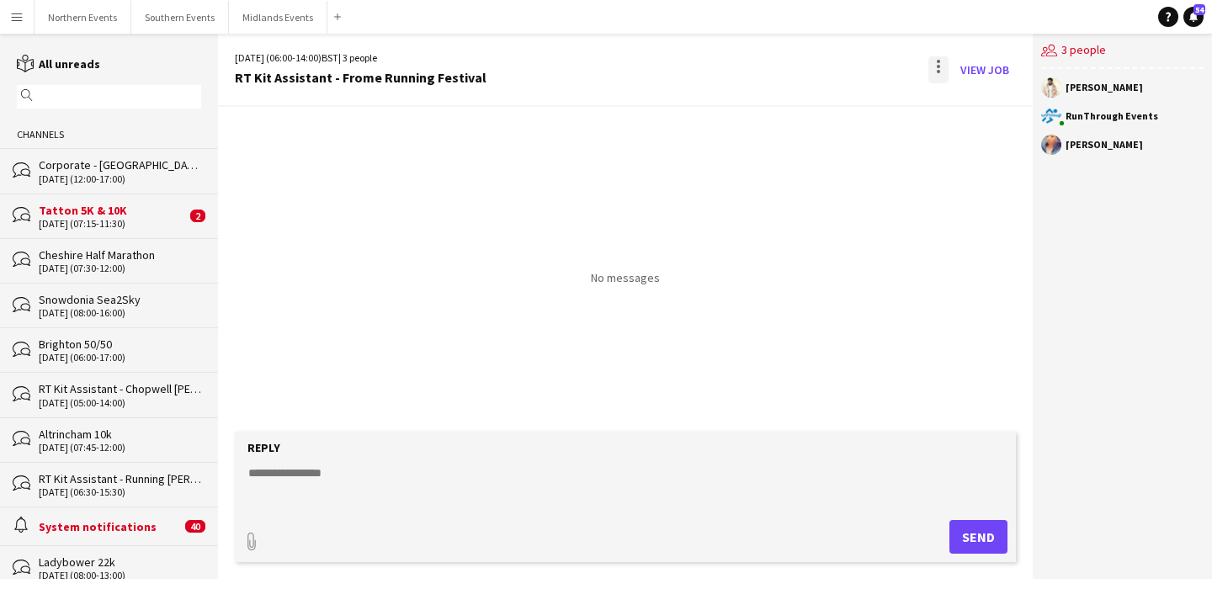
click at [945, 67] on div at bounding box center [939, 69] width 20 height 27
click at [982, 104] on span "Delete" at bounding box center [975, 103] width 39 height 14
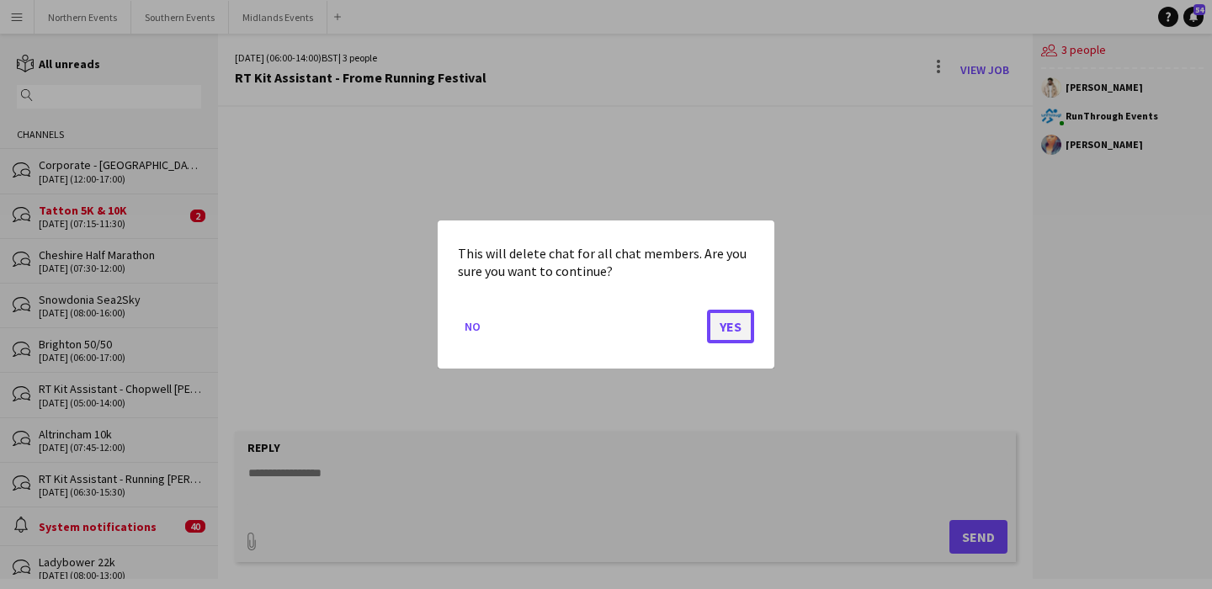
click at [723, 322] on button "Yes" at bounding box center [730, 327] width 47 height 34
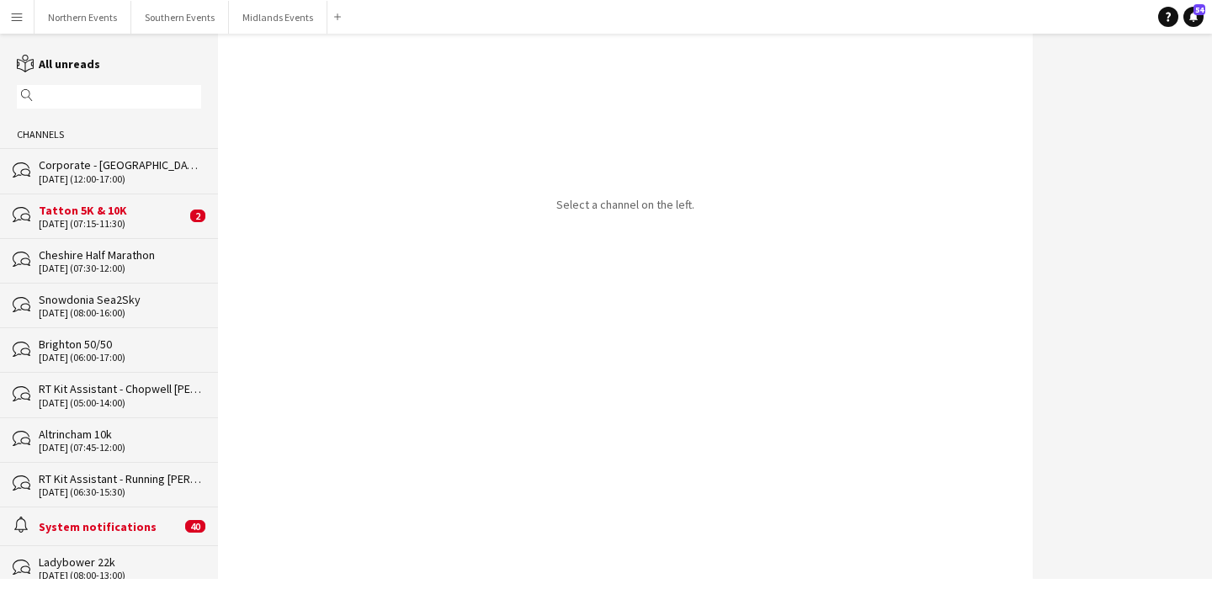
click at [117, 101] on input "text" at bounding box center [117, 96] width 160 height 15
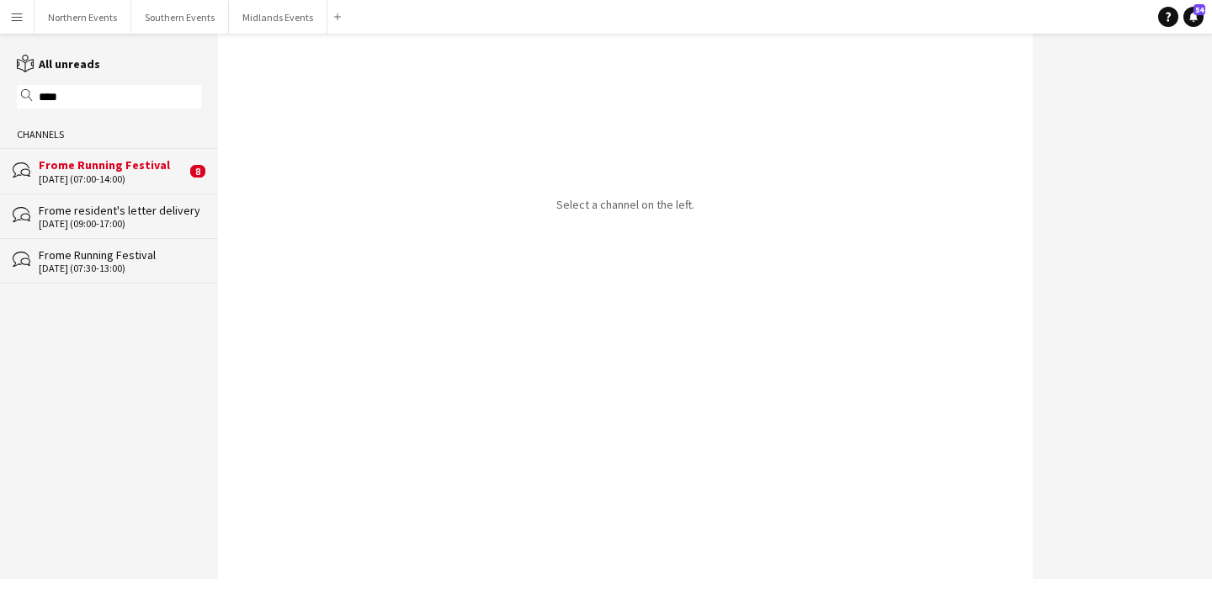
type input "*****"
click at [99, 98] on input "*****" at bounding box center [117, 96] width 160 height 15
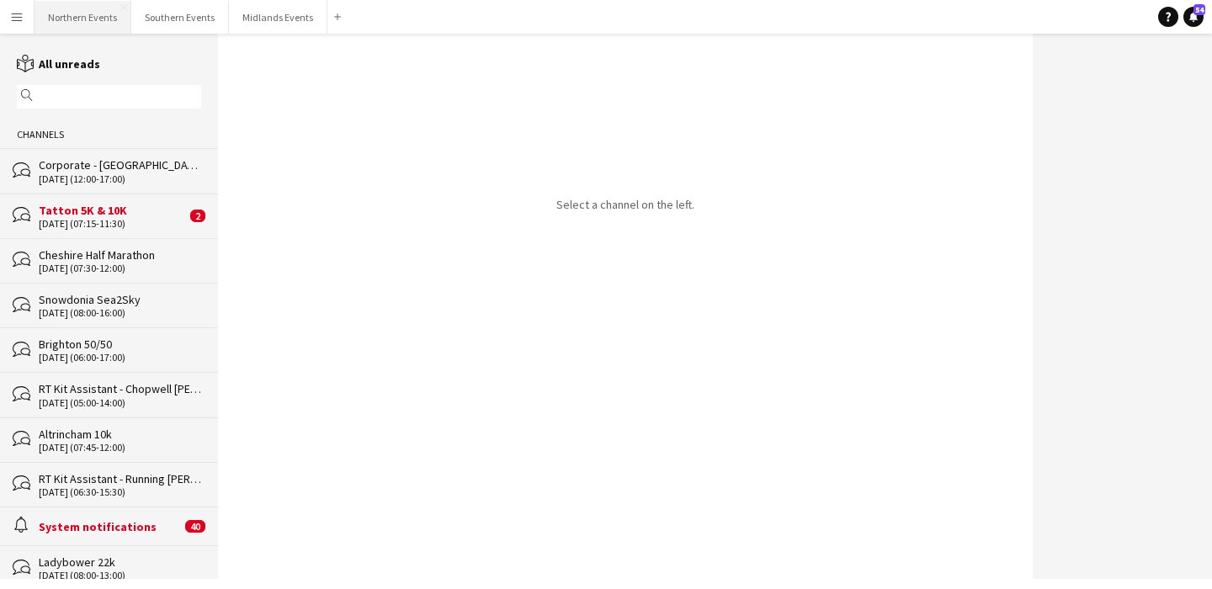
click at [89, 28] on button "Northern Events Close" at bounding box center [83, 17] width 97 height 33
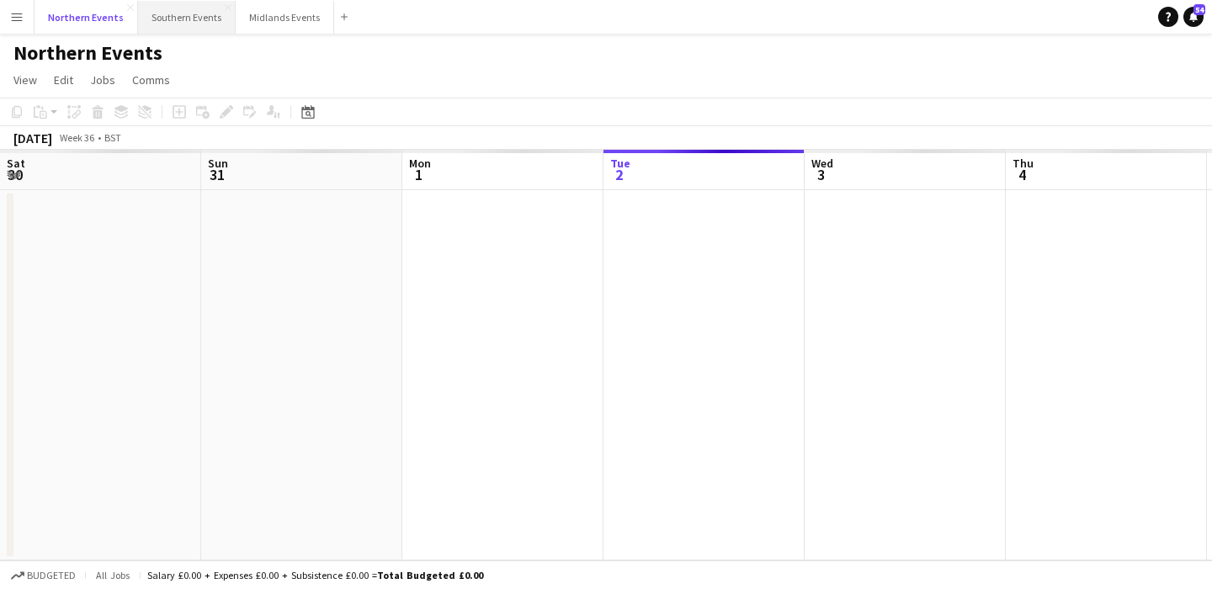
scroll to position [0, 402]
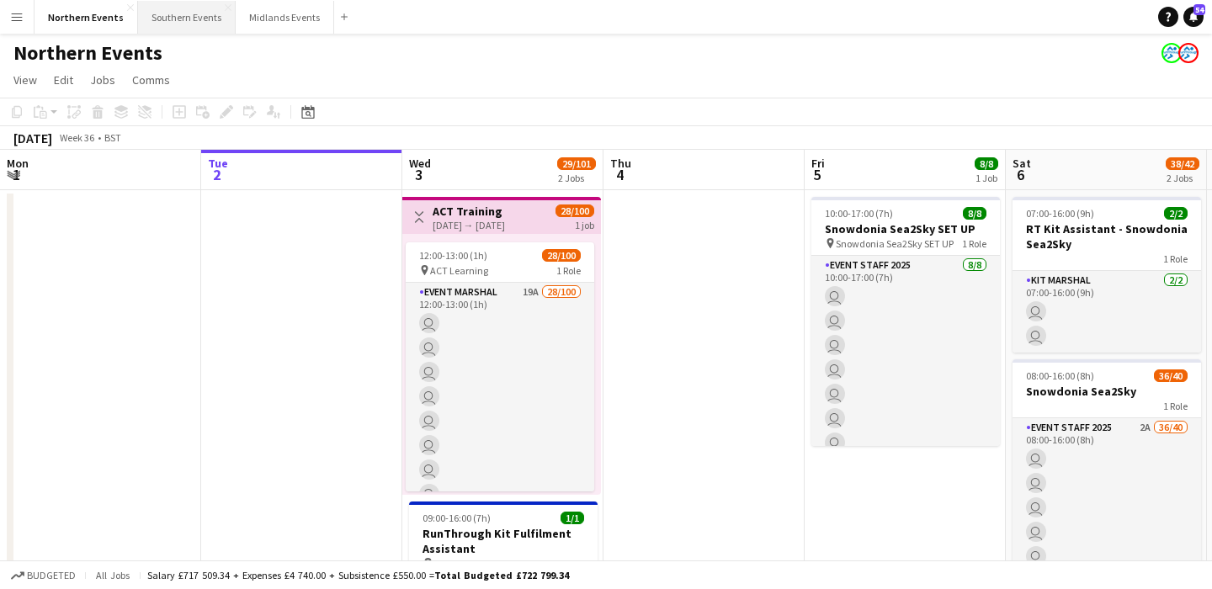
click at [162, 29] on button "Southern Events Close" at bounding box center [187, 17] width 98 height 33
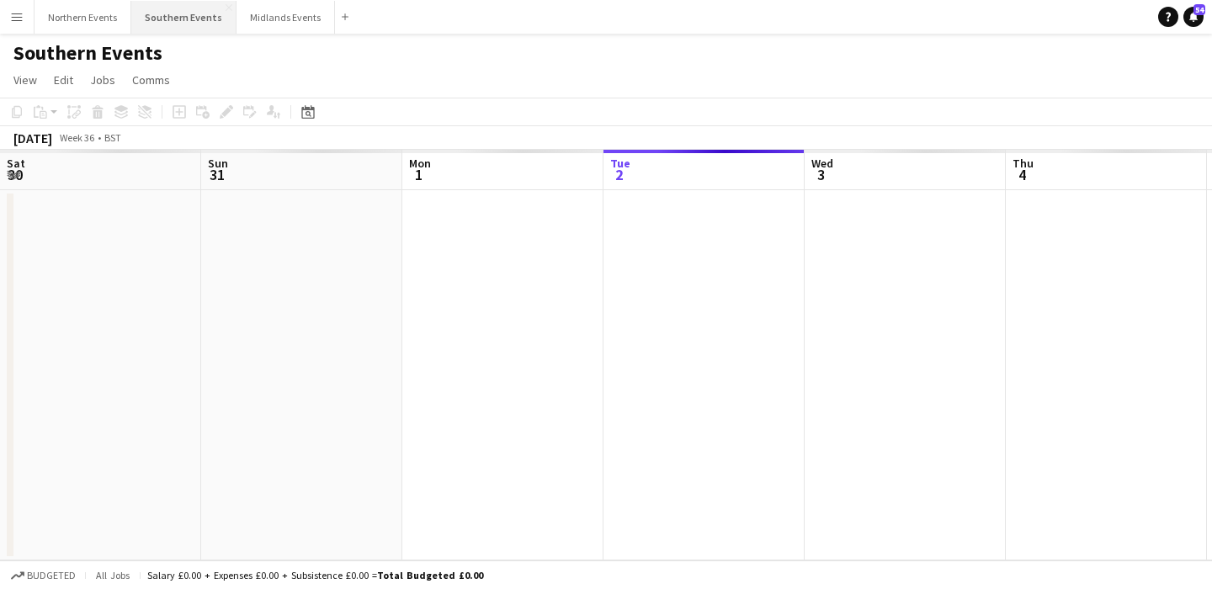
scroll to position [0, 402]
